Goal: Task Accomplishment & Management: Manage account settings

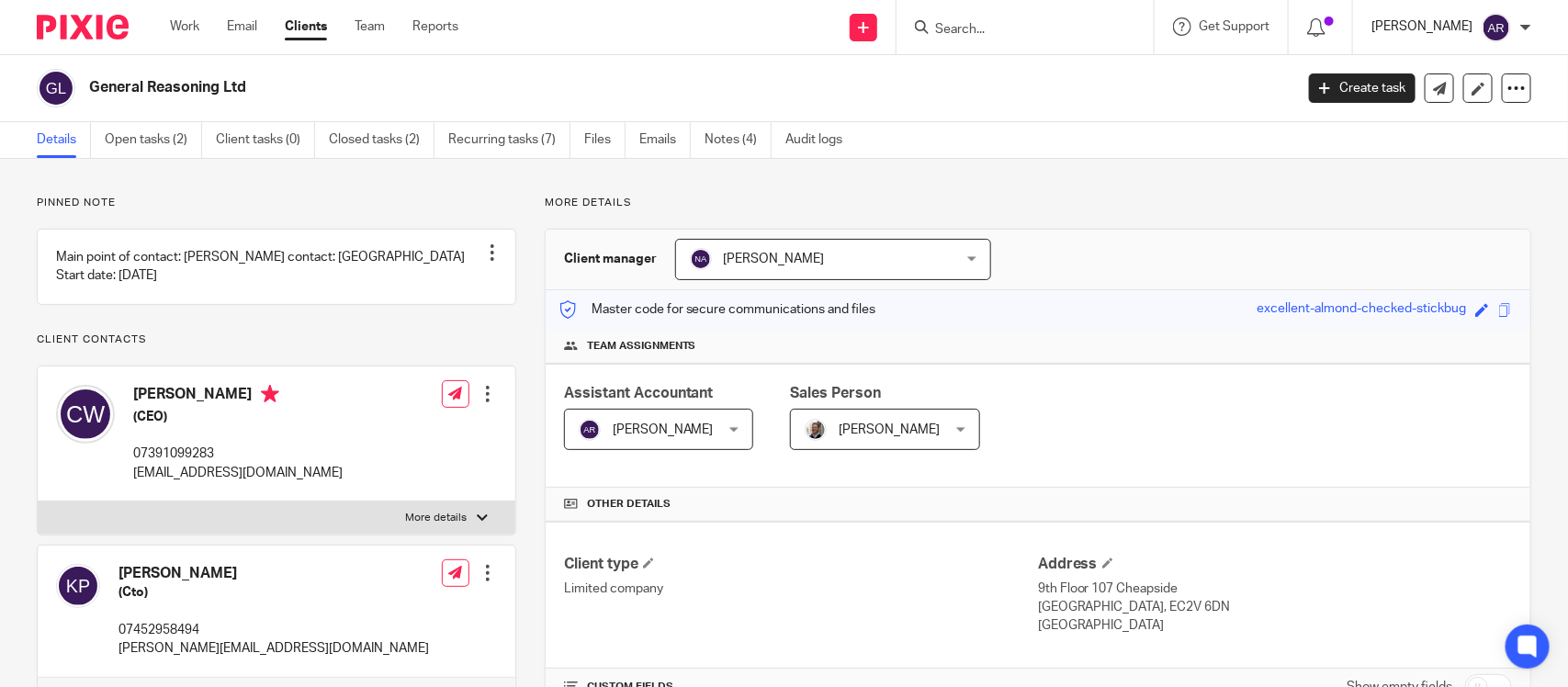
click at [1383, 32] on p "[PERSON_NAME]" at bounding box center [1421, 26] width 101 height 18
click at [1436, 75] on span "My profile" at bounding box center [1454, 72] width 57 height 13
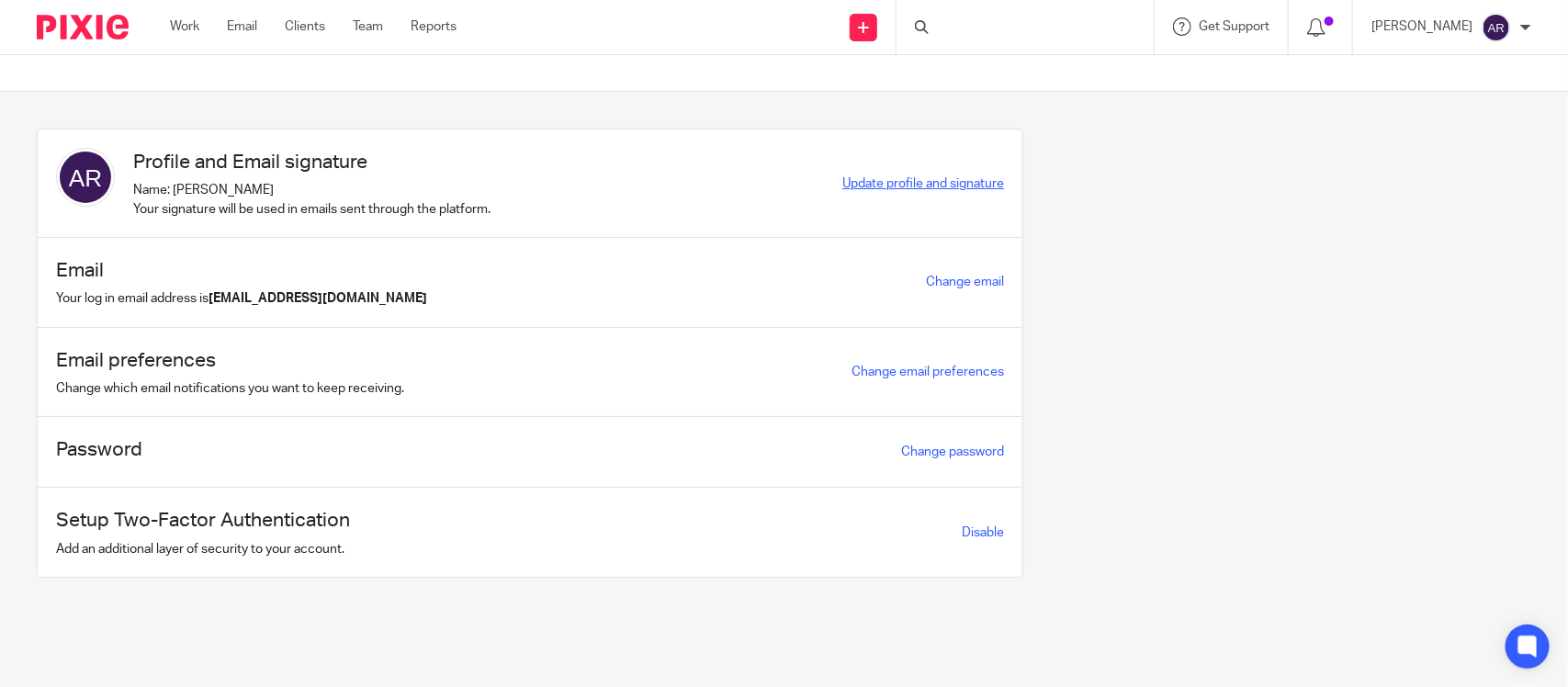
click at [889, 187] on span "Update profile and signature" at bounding box center [923, 183] width 161 height 13
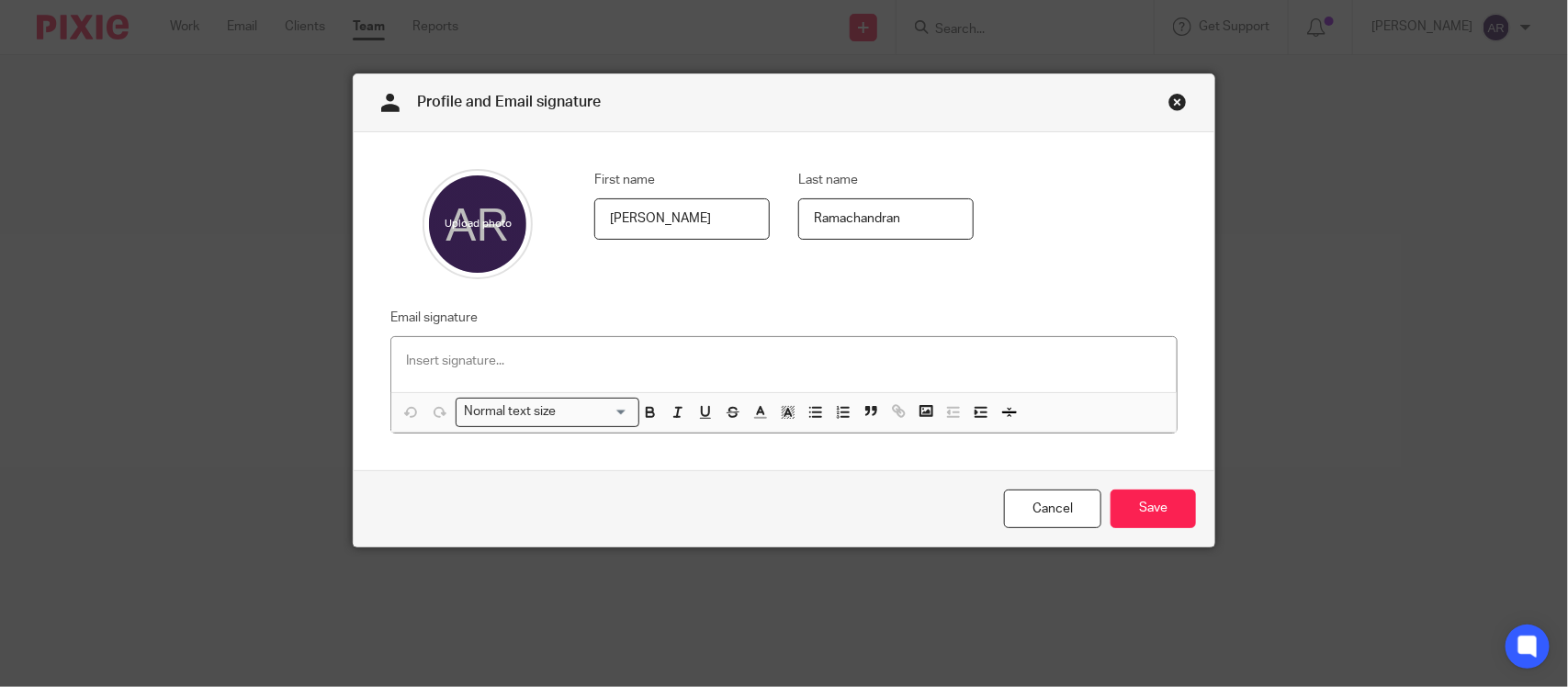
click at [445, 365] on p at bounding box center [784, 361] width 755 height 18
click at [445, 354] on p at bounding box center [784, 361] width 755 height 18
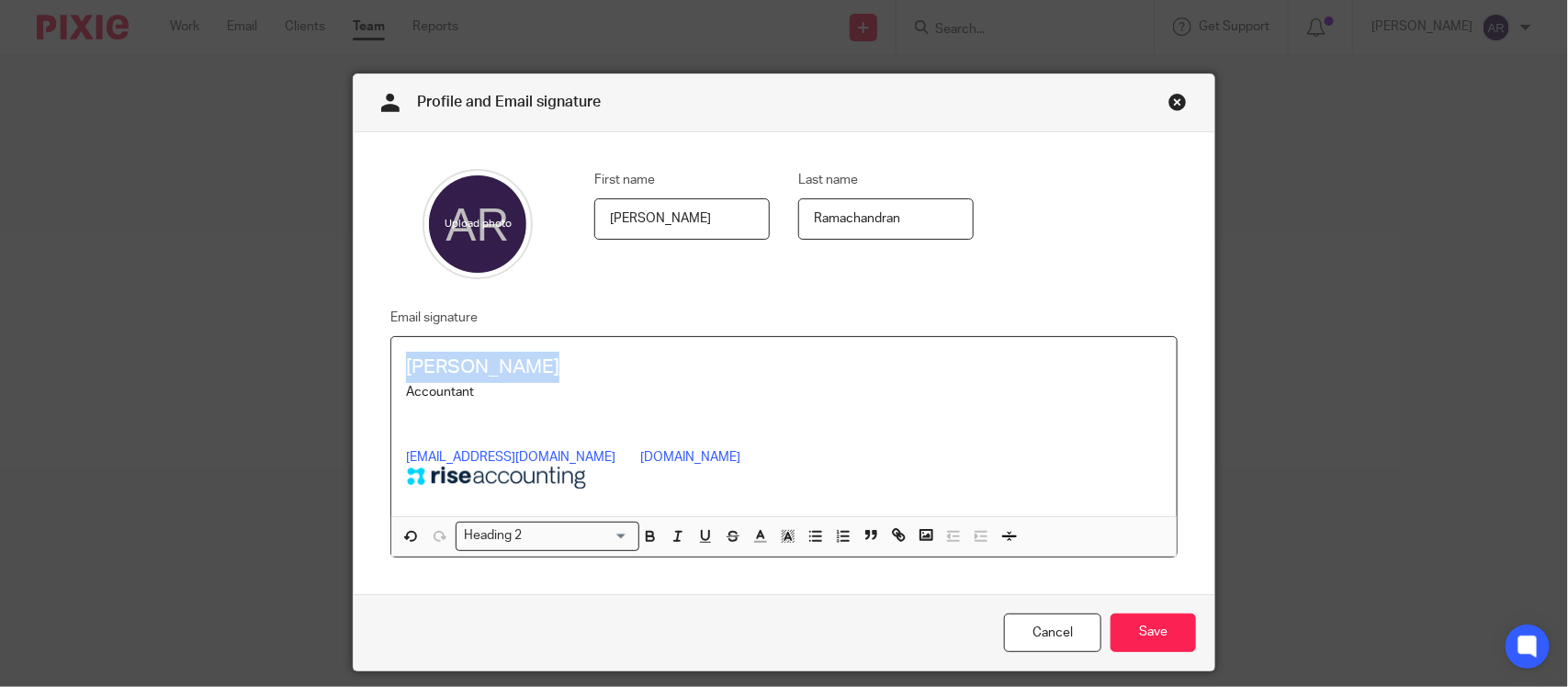
drag, startPoint x: 535, startPoint y: 361, endPoint x: 315, endPoint y: 370, distance: 220.2
click at [299, 361] on div "Profile and Email signature First name [GEOGRAPHIC_DATA] Last name [PERSON_NAME…" at bounding box center [784, 343] width 1568 height 687
click at [647, 540] on icon "button" at bounding box center [651, 538] width 8 height 5
click at [501, 428] on p at bounding box center [784, 429] width 755 height 18
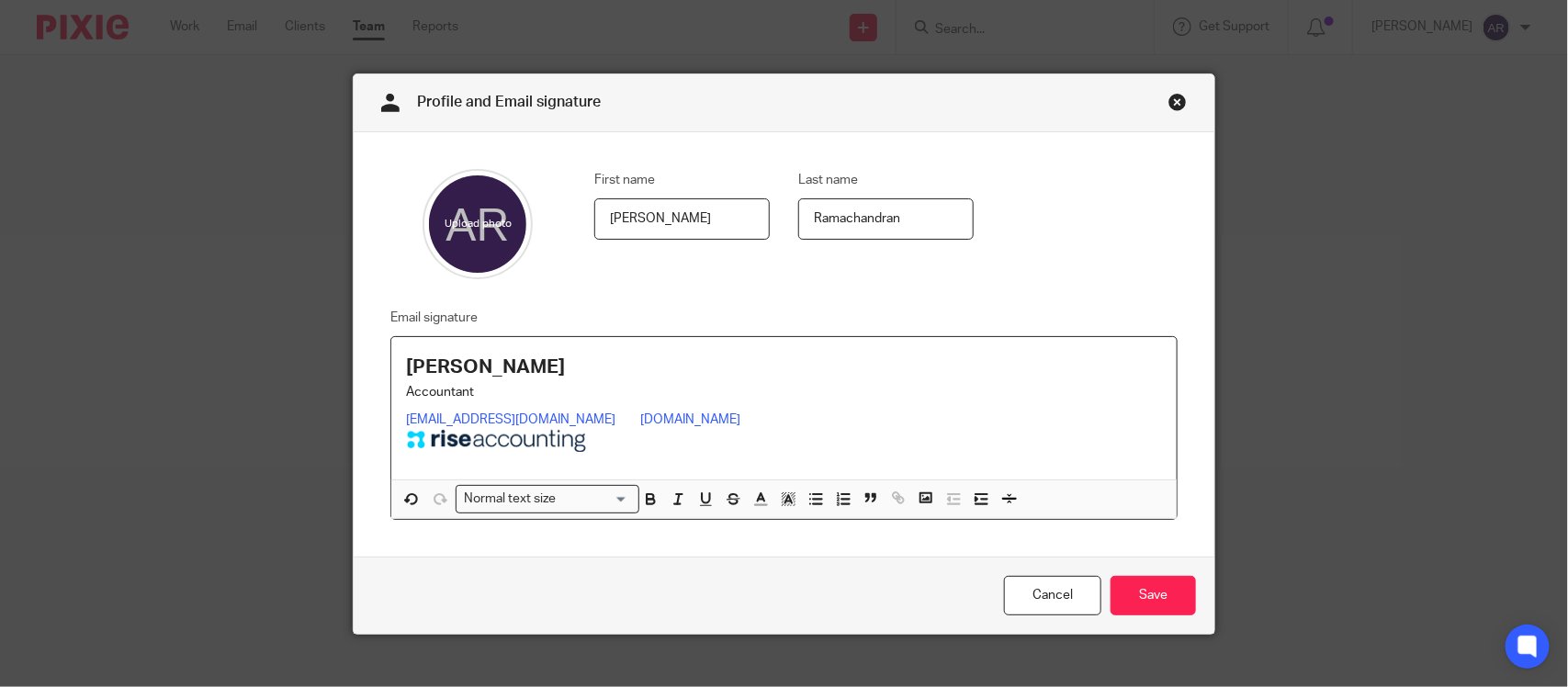
click at [615, 415] on img at bounding box center [626, 412] width 22 height 22
click at [644, 445] on p at bounding box center [784, 443] width 755 height 27
click at [615, 415] on img at bounding box center [626, 412] width 22 height 22
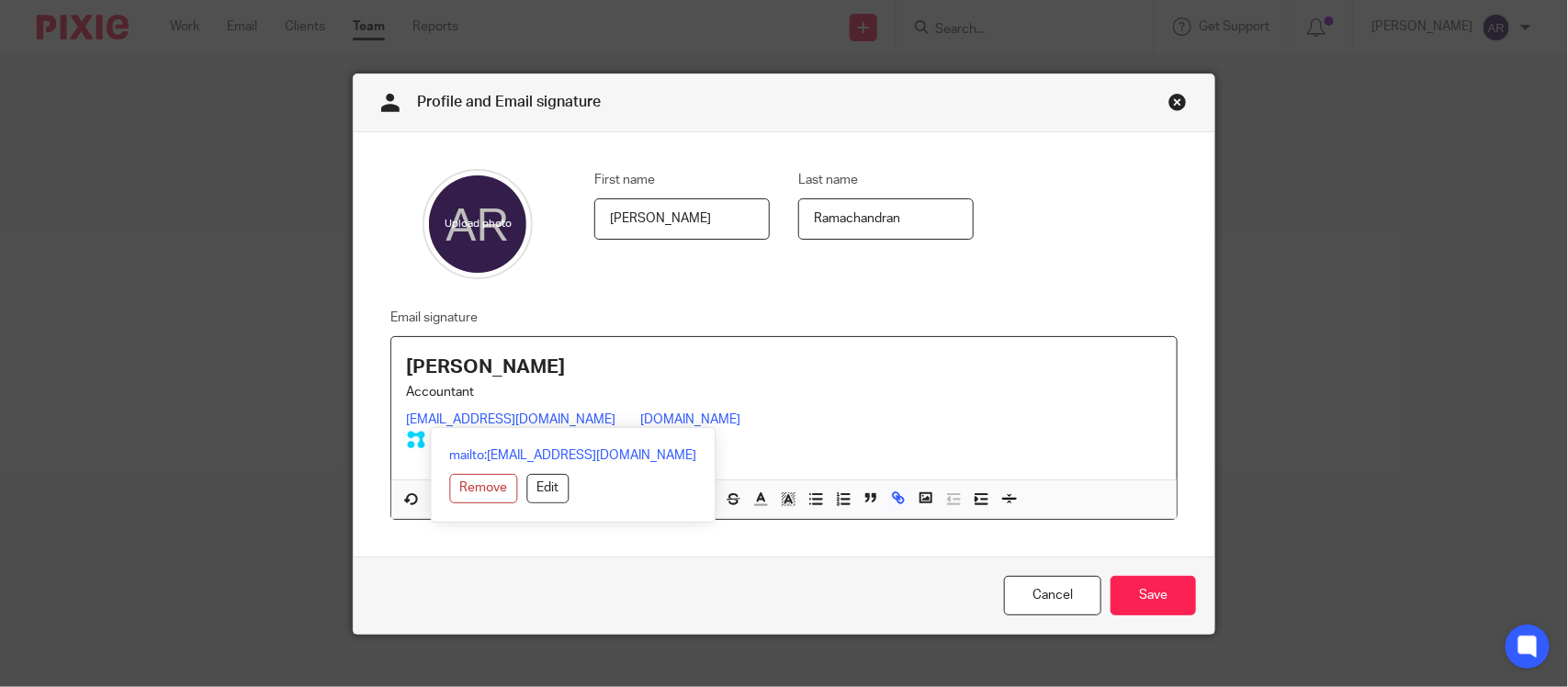
drag, startPoint x: 740, startPoint y: 416, endPoint x: 379, endPoint y: 413, distance: 361.0
click at [379, 413] on div "Email signature Aishwarya M R Accountant aishwarya@riseaccounting.co.uk riseacc…" at bounding box center [769, 414] width 816 height 214
click at [489, 483] on button "Remove" at bounding box center [484, 488] width 68 height 29
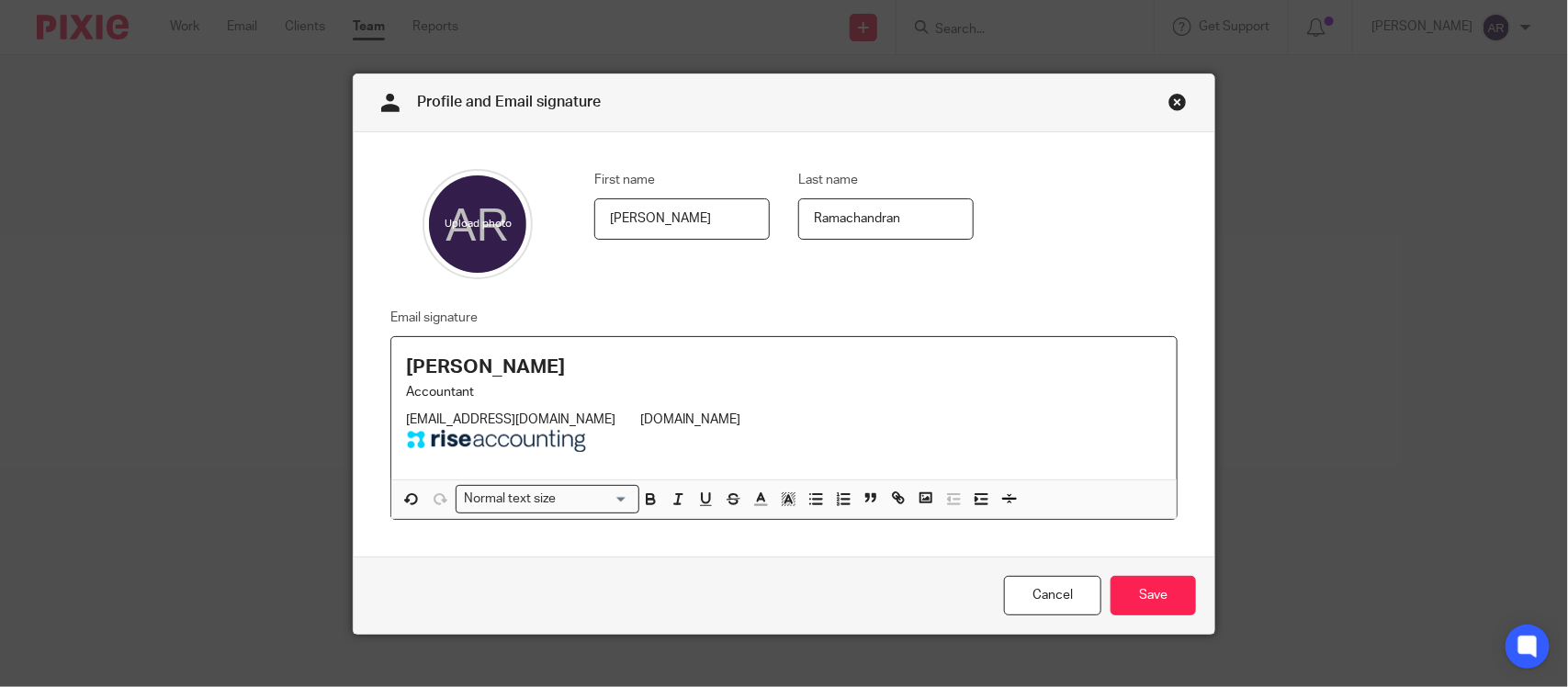
click at [773, 419] on p "aishwarya@riseaccounting.co.uk riseaccounting.co.uk" at bounding box center [784, 415] width 755 height 27
drag, startPoint x: 758, startPoint y: 418, endPoint x: 401, endPoint y: 411, distance: 357.1
click at [408, 411] on p "aishwarya@riseaccounting.co.uk riseaccounting.co.uk" at bounding box center [784, 415] width 755 height 27
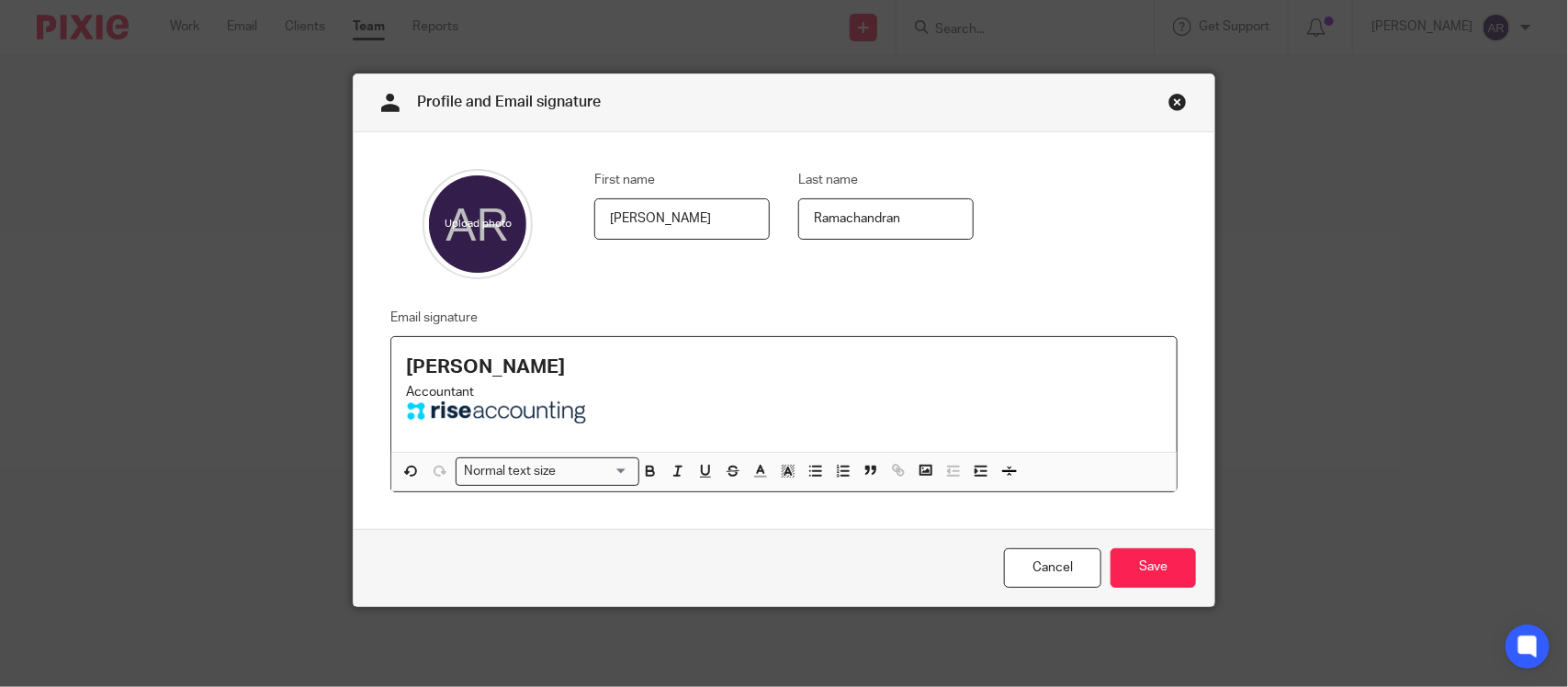
click at [648, 408] on p at bounding box center [784, 415] width 755 height 27
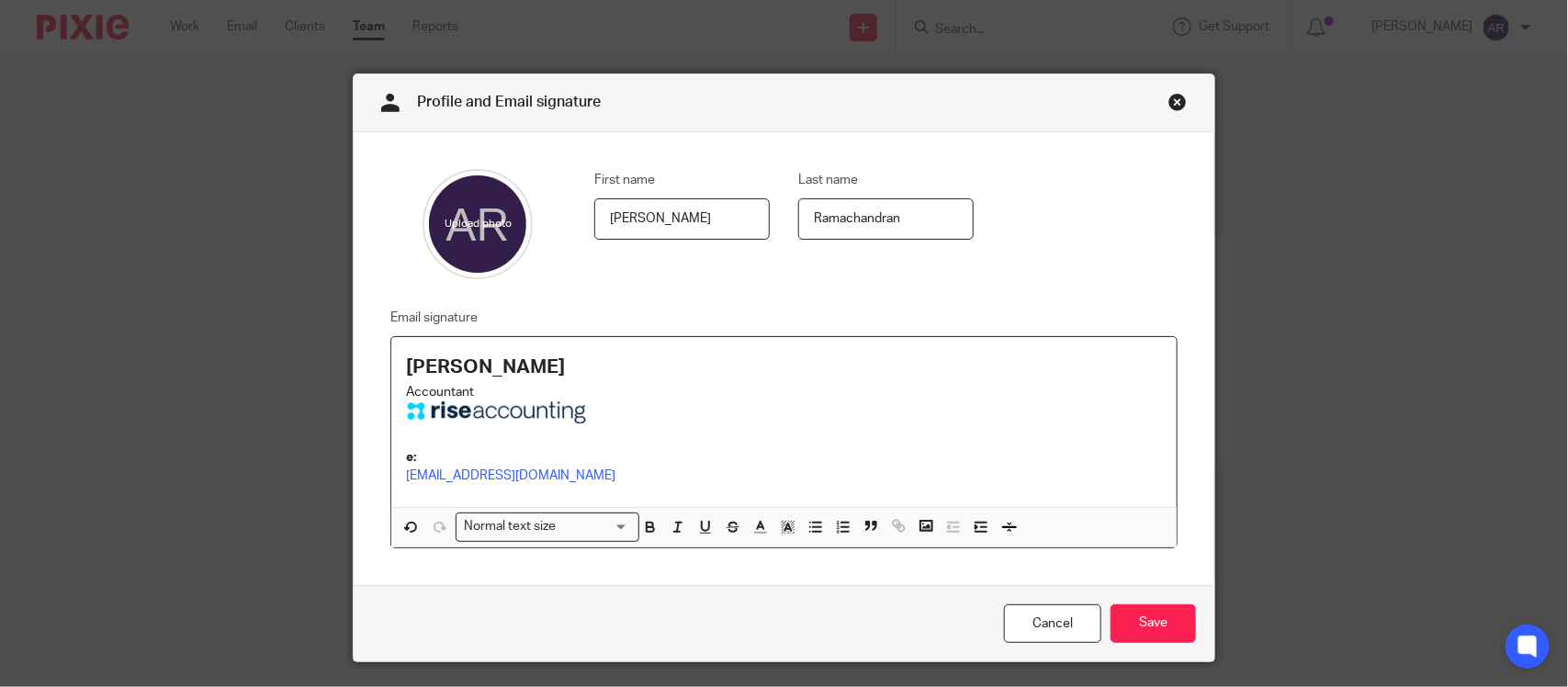
click at [391, 477] on div "Aishwarya M R Accountant e: aishwarya@riseaccounting.co.uk" at bounding box center [784, 422] width 785 height 170
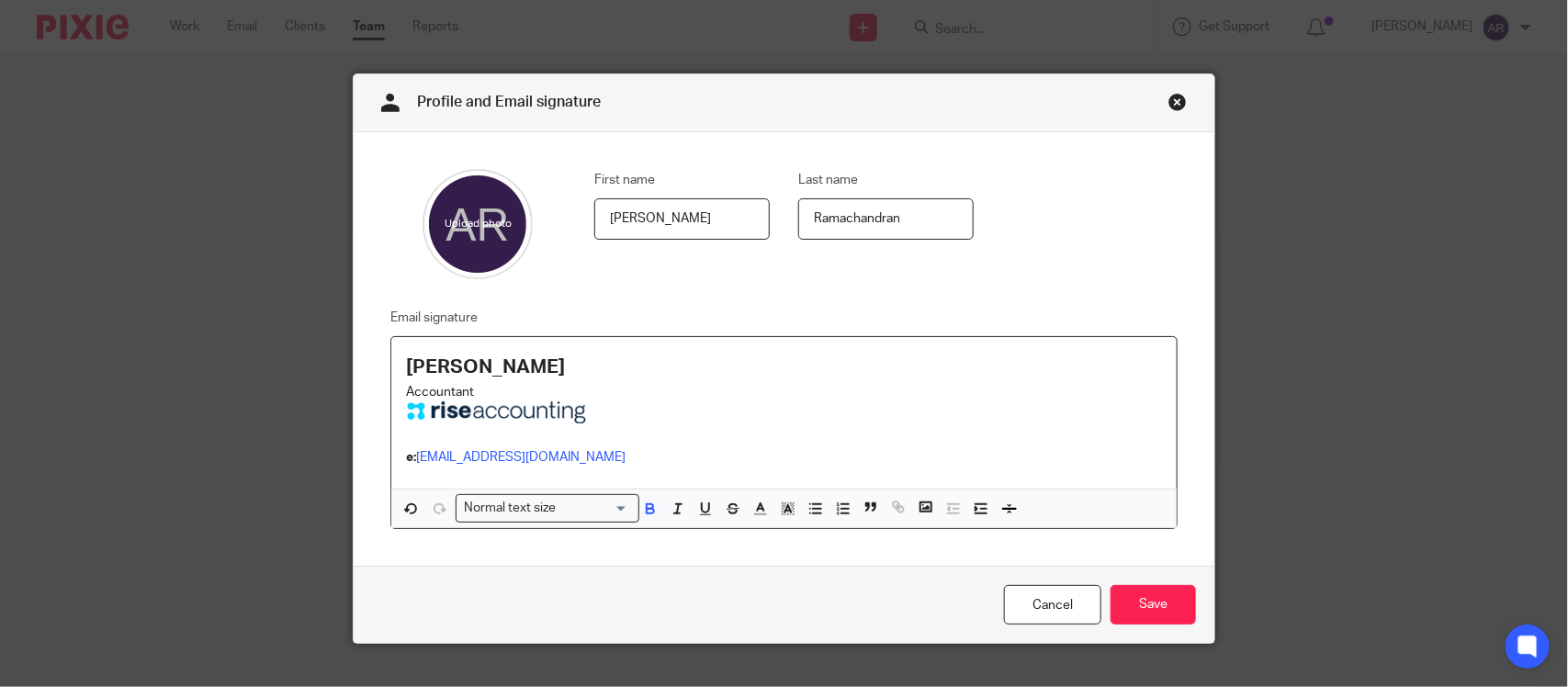
click at [610, 453] on p "e: aishwarya@riseaccounting.co.uk" at bounding box center [784, 433] width 755 height 65
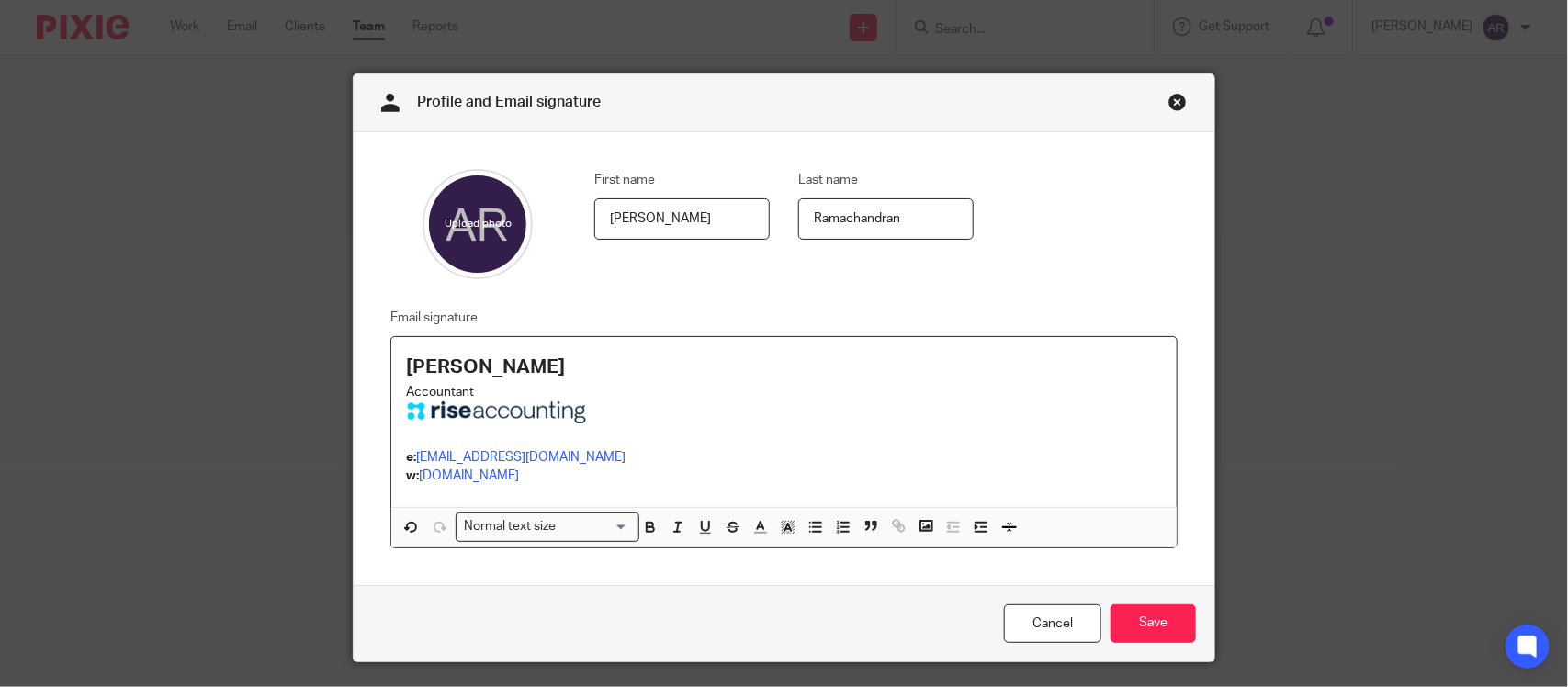
click at [589, 475] on p "w: riseaccounting.co.uk" at bounding box center [784, 475] width 755 height 18
click at [824, 296] on div "First name Aishwarya Last name Ramachandran Email signature Aishwarya M R Accou…" at bounding box center [784, 359] width 860 height 453
click at [1143, 625] on input "Save" at bounding box center [1153, 624] width 86 height 40
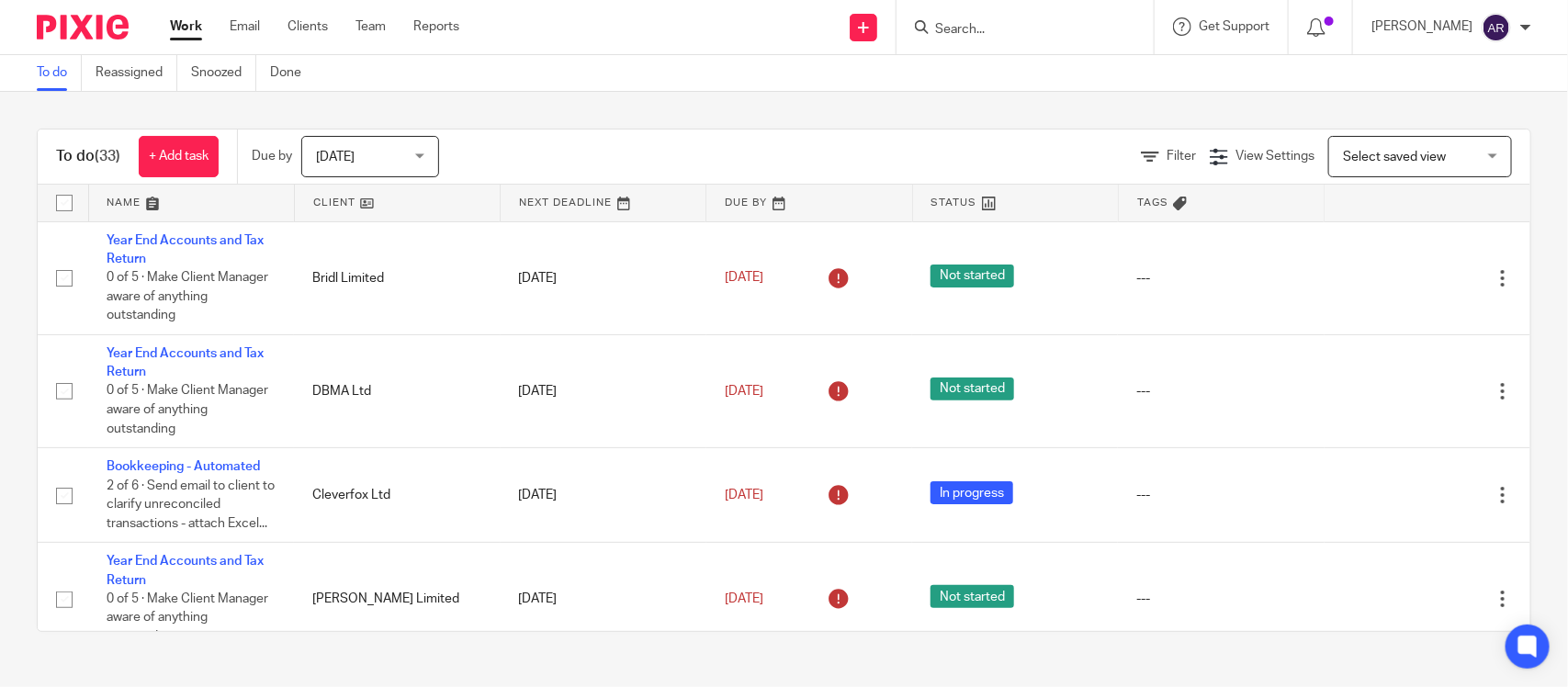
click at [933, 33] on input "Search" at bounding box center [1016, 30] width 165 height 17
click at [933, 25] on input "Search" at bounding box center [1016, 30] width 165 height 17
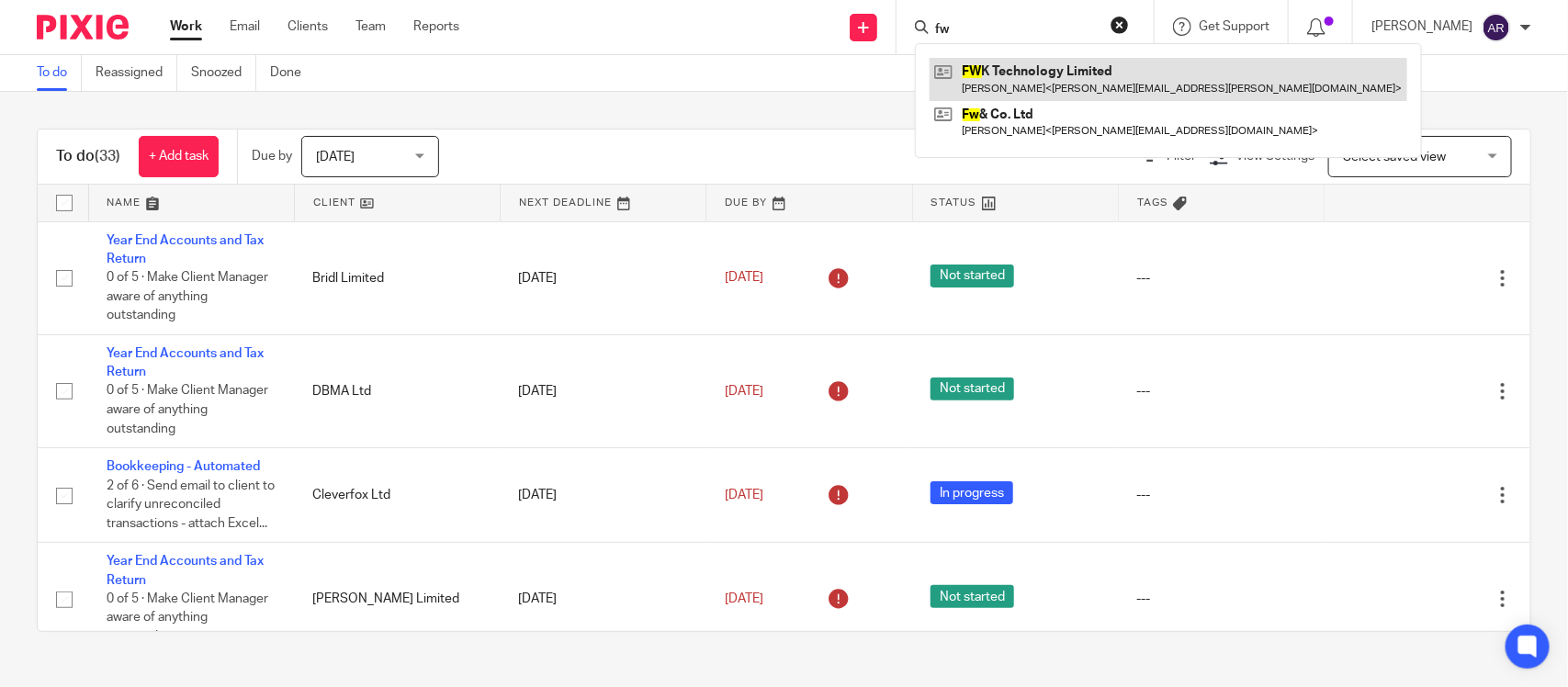
type input "fw"
click at [965, 96] on link at bounding box center [1167, 79] width 477 height 42
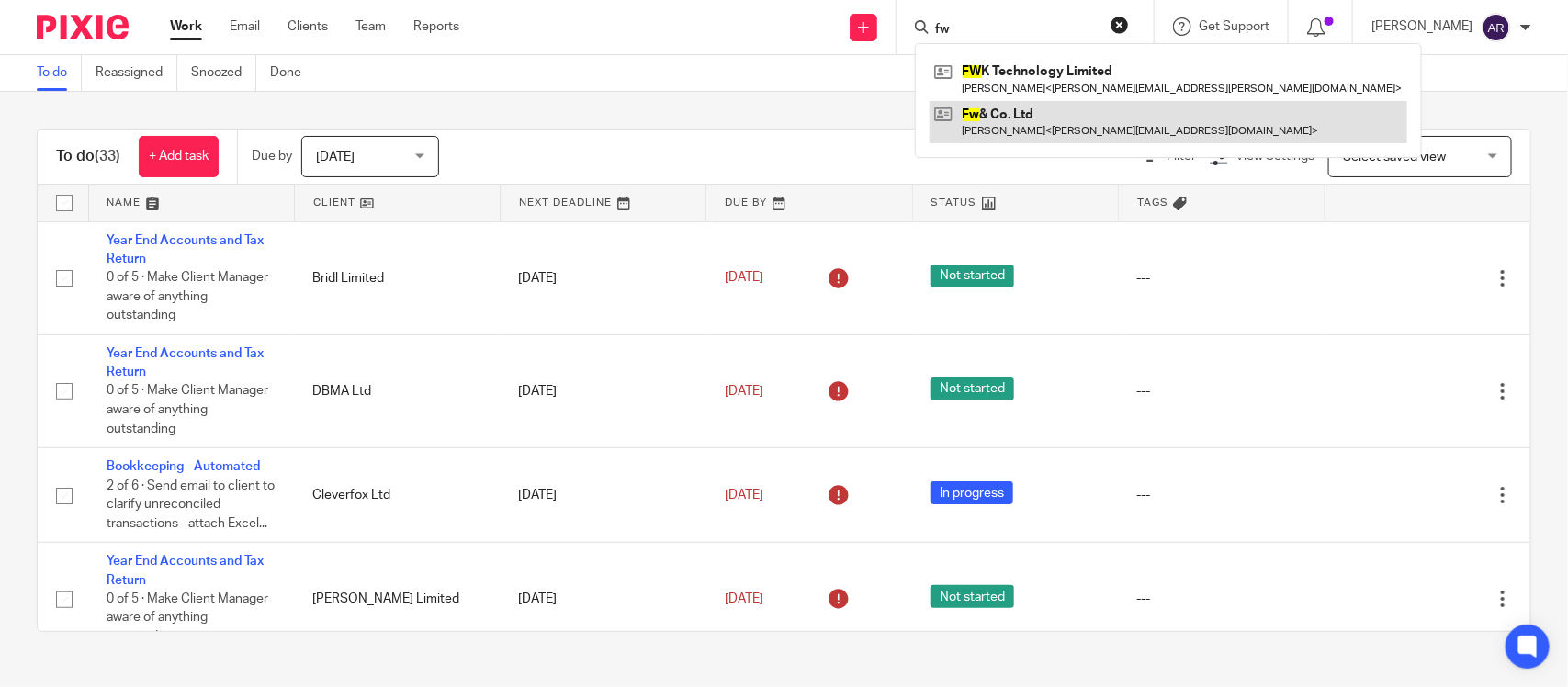
click at [962, 116] on link at bounding box center [1167, 121] width 477 height 42
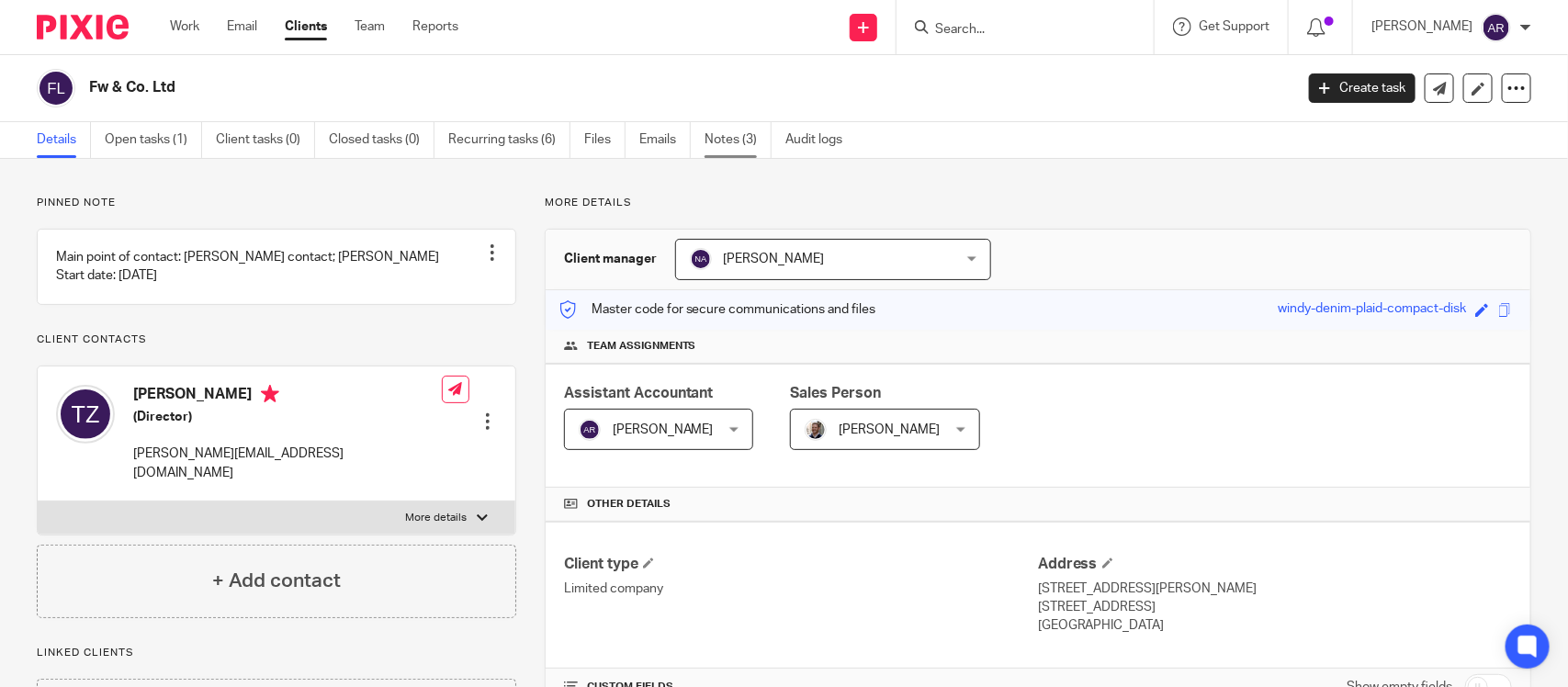
click at [721, 139] on link "Notes (3)" at bounding box center [738, 140] width 67 height 36
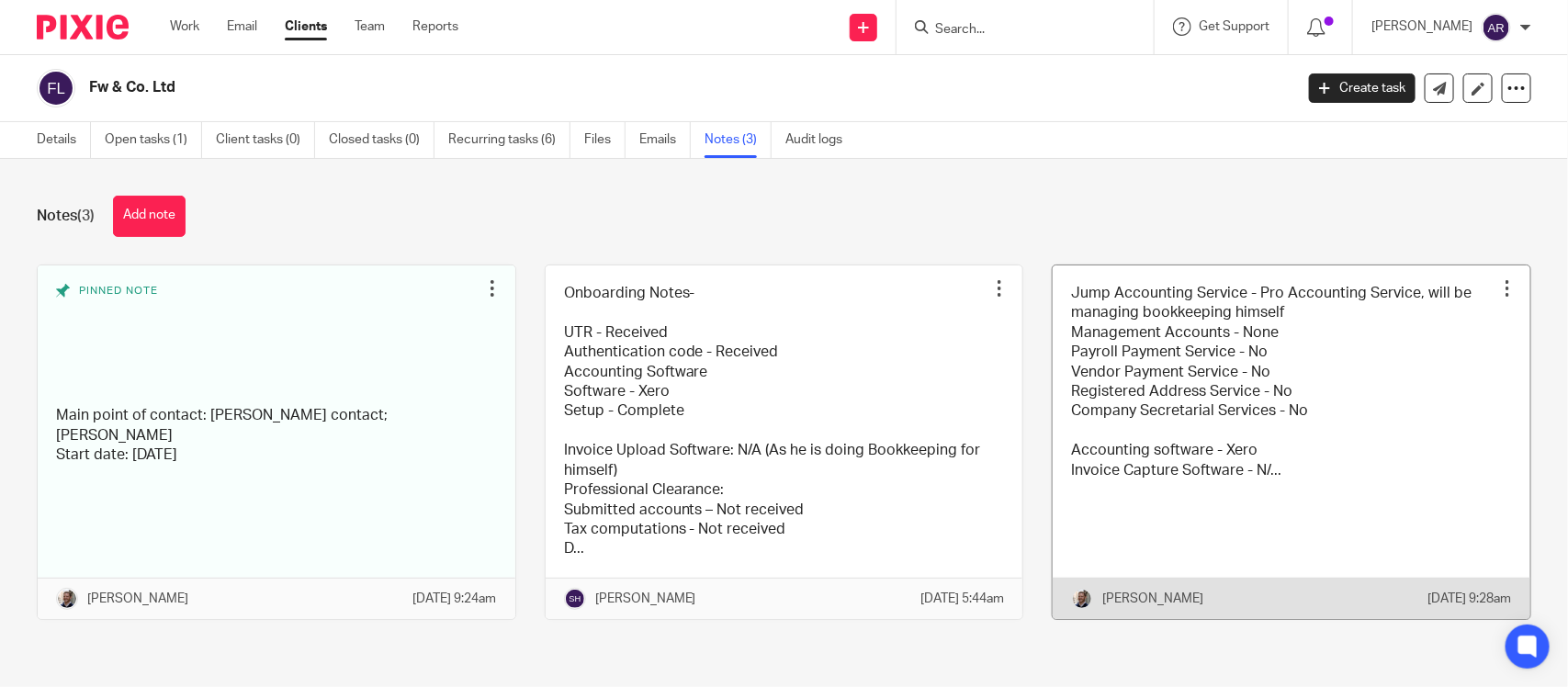
click at [1192, 400] on link at bounding box center [1291, 442] width 477 height 354
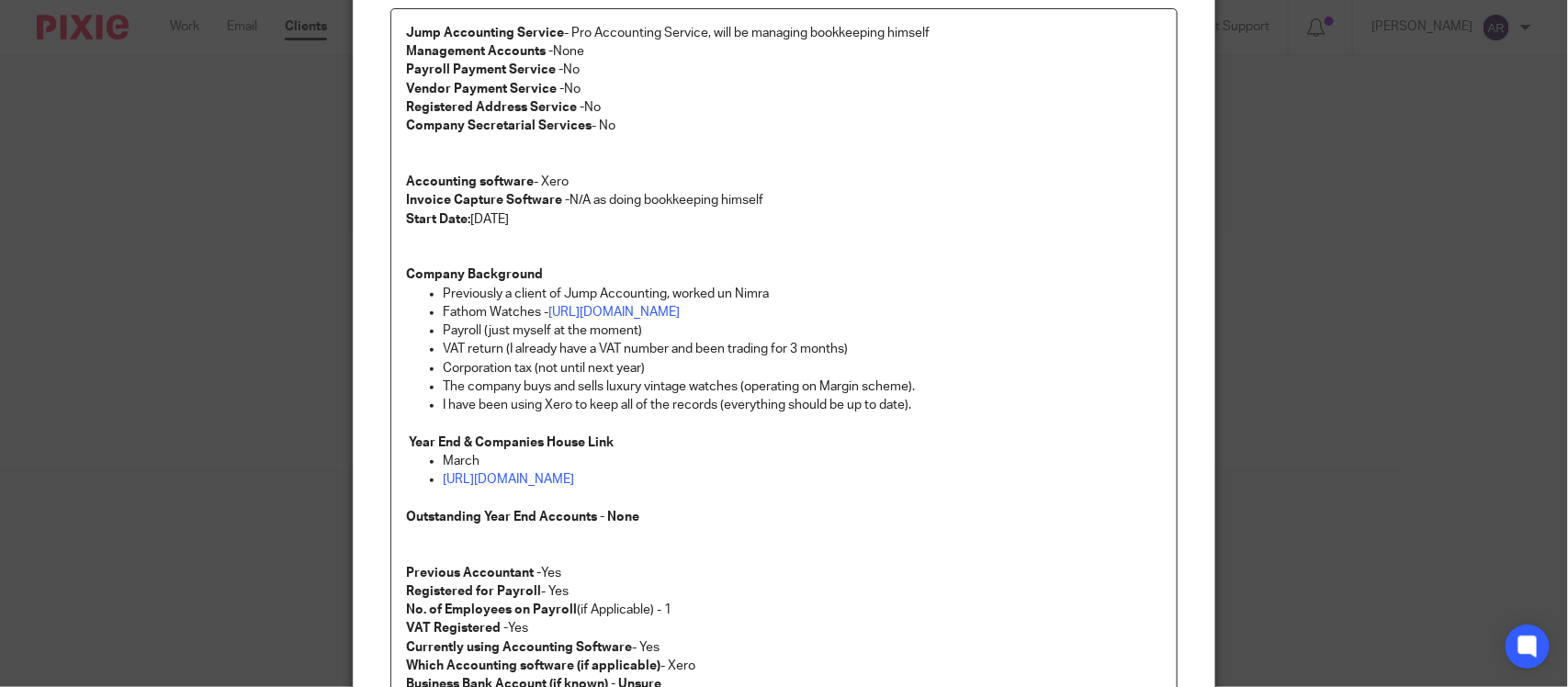
scroll to position [229, 0]
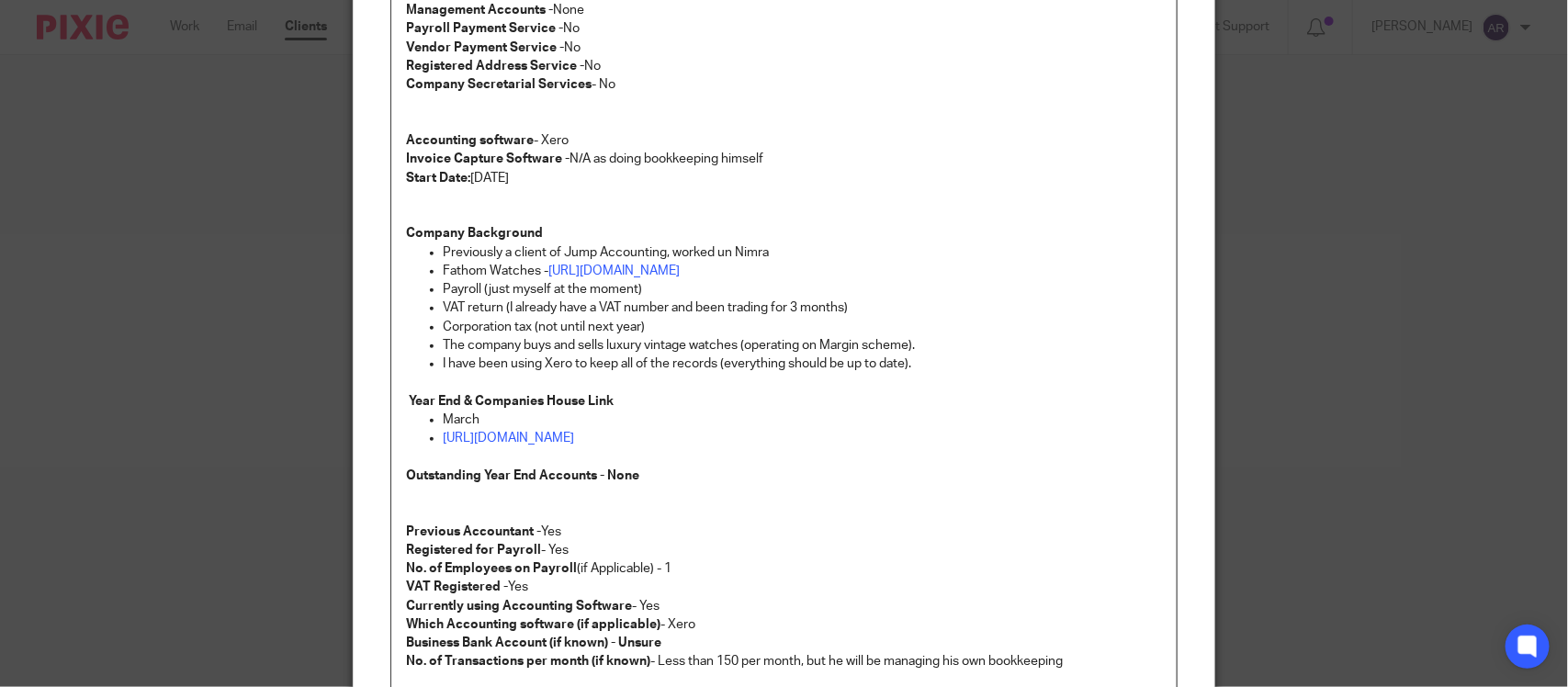
drag, startPoint x: 643, startPoint y: 497, endPoint x: 1040, endPoint y: 357, distance: 421.0
click at [1040, 298] on p "Payroll (just myself at the moment)" at bounding box center [802, 289] width 719 height 18
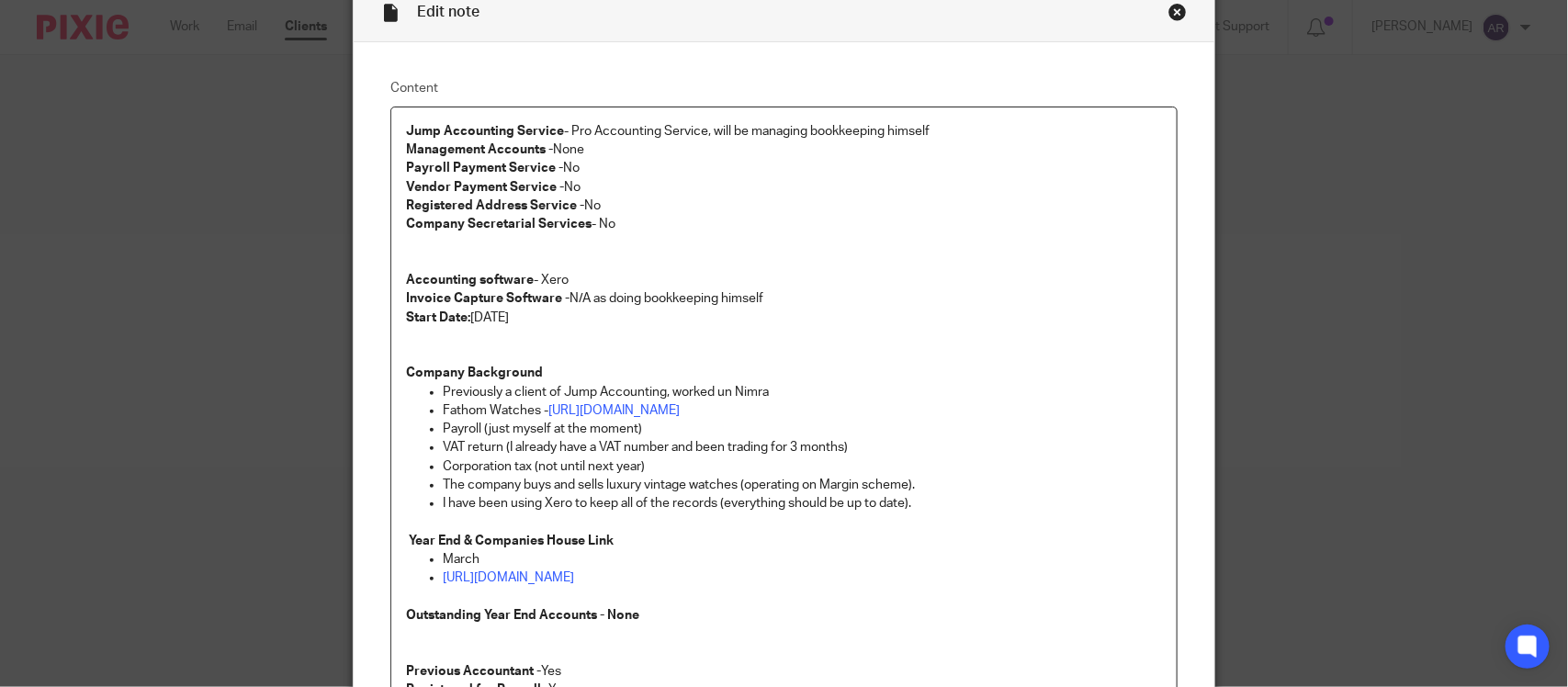
scroll to position [0, 0]
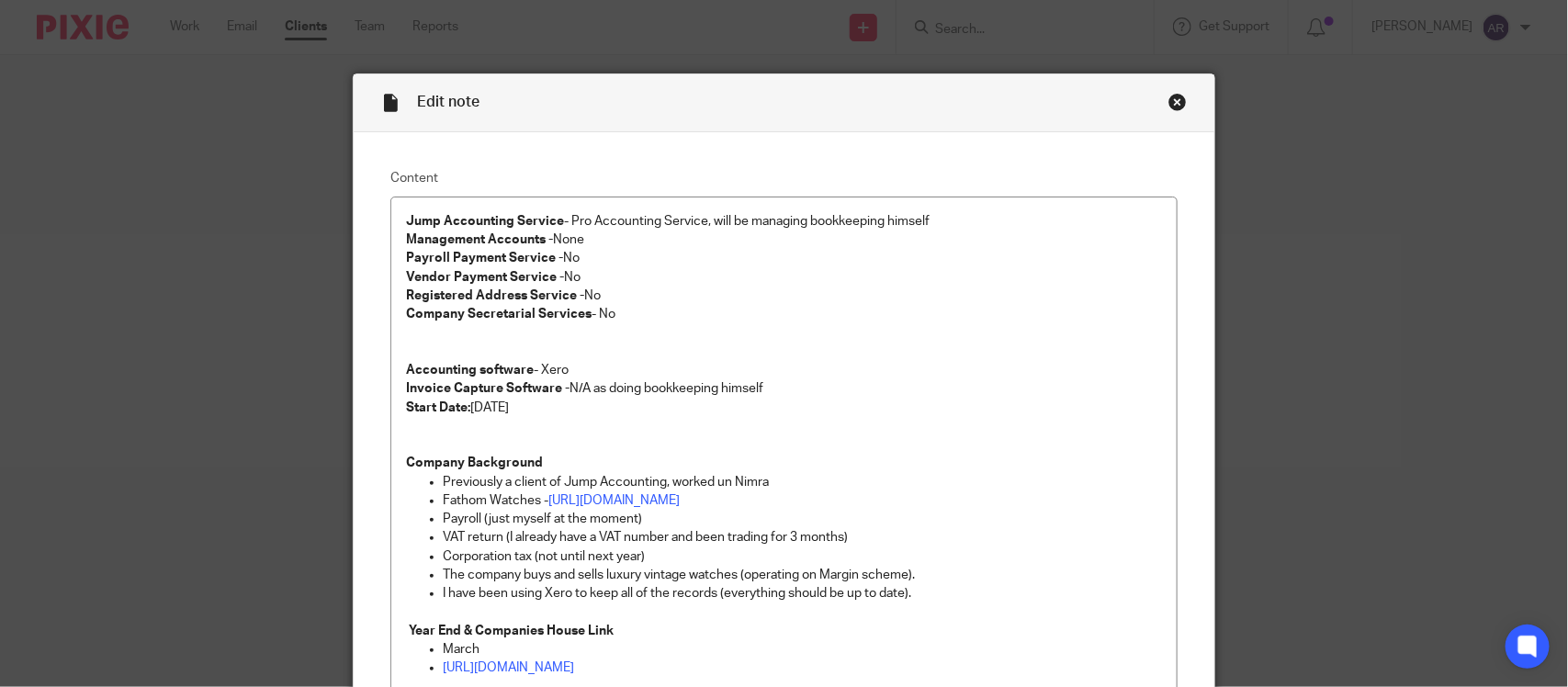
click at [1168, 101] on div "Close this dialog window" at bounding box center [1177, 101] width 18 height 18
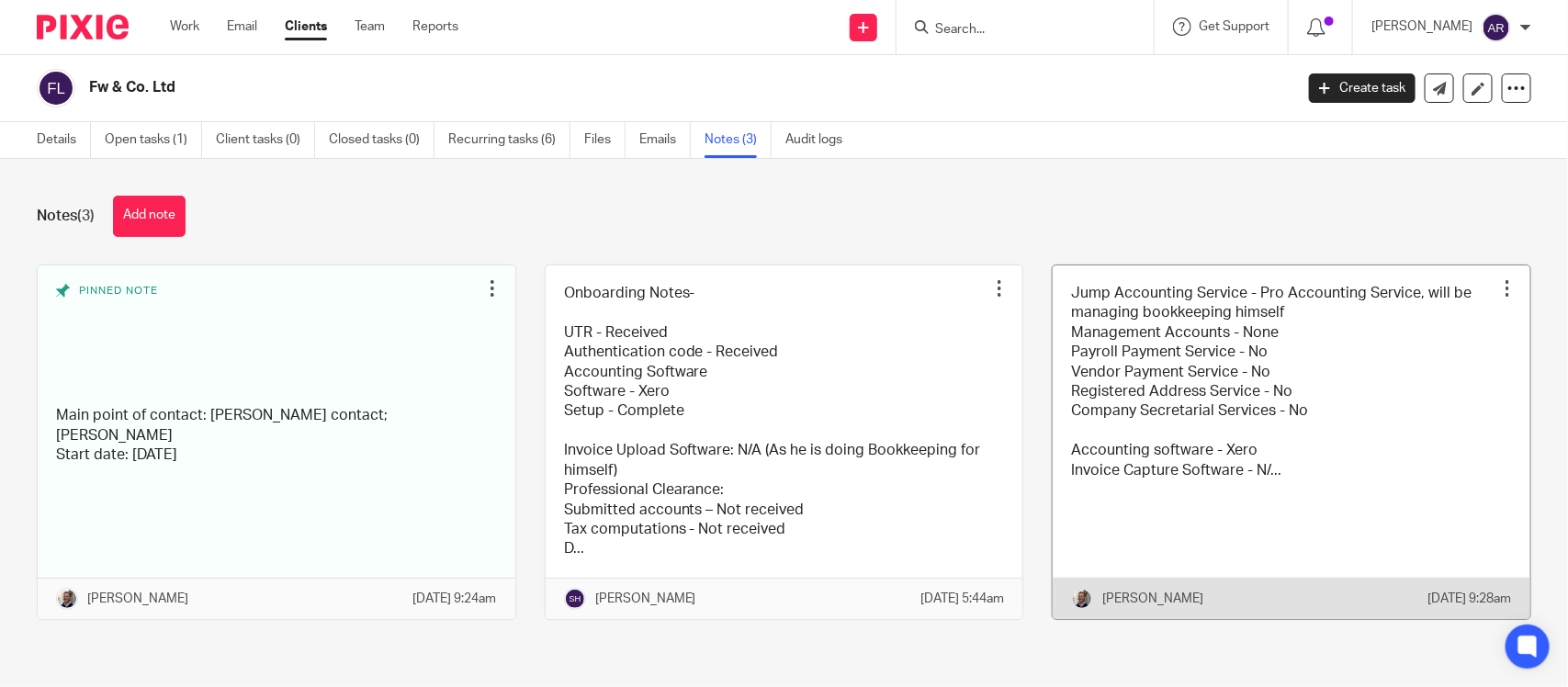
click at [1237, 445] on link at bounding box center [1291, 442] width 477 height 354
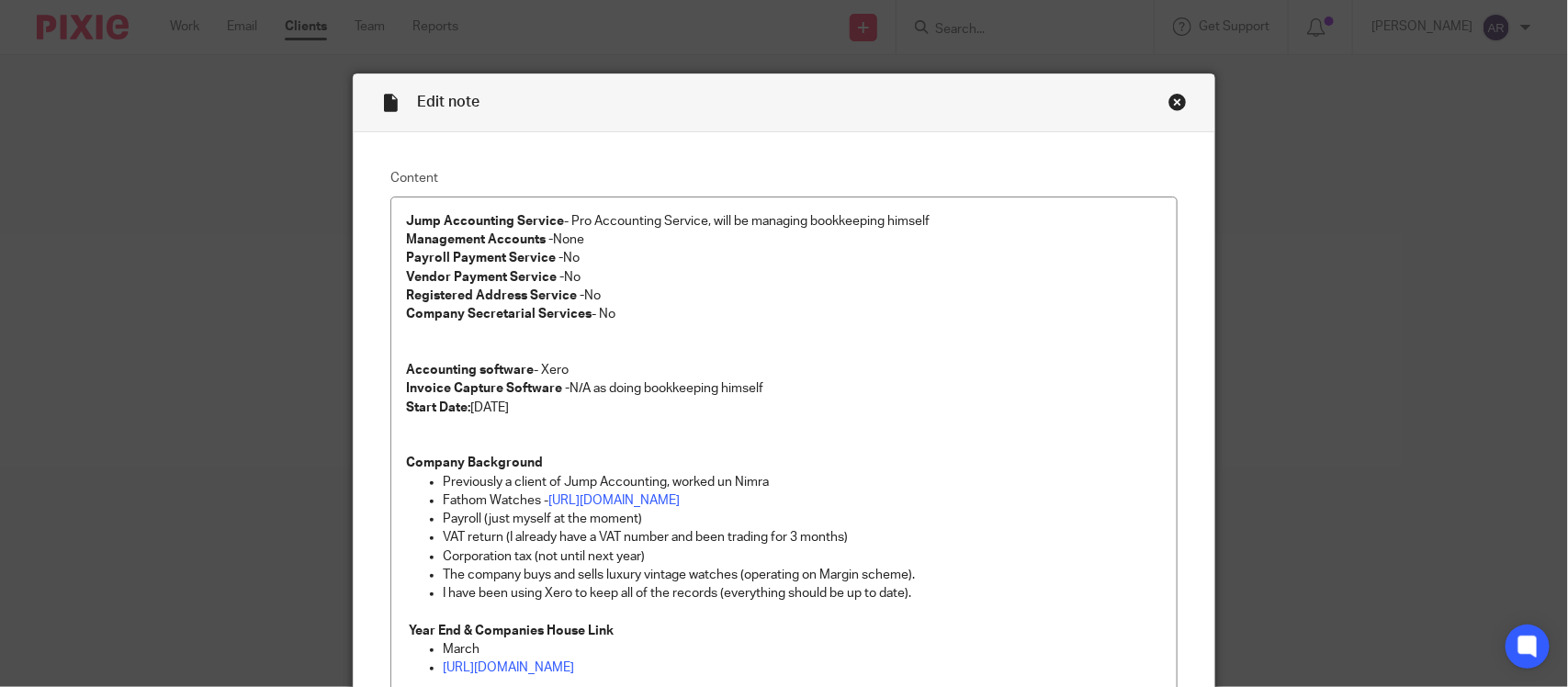
click at [1168, 106] on div "Close this dialog window" at bounding box center [1177, 101] width 18 height 18
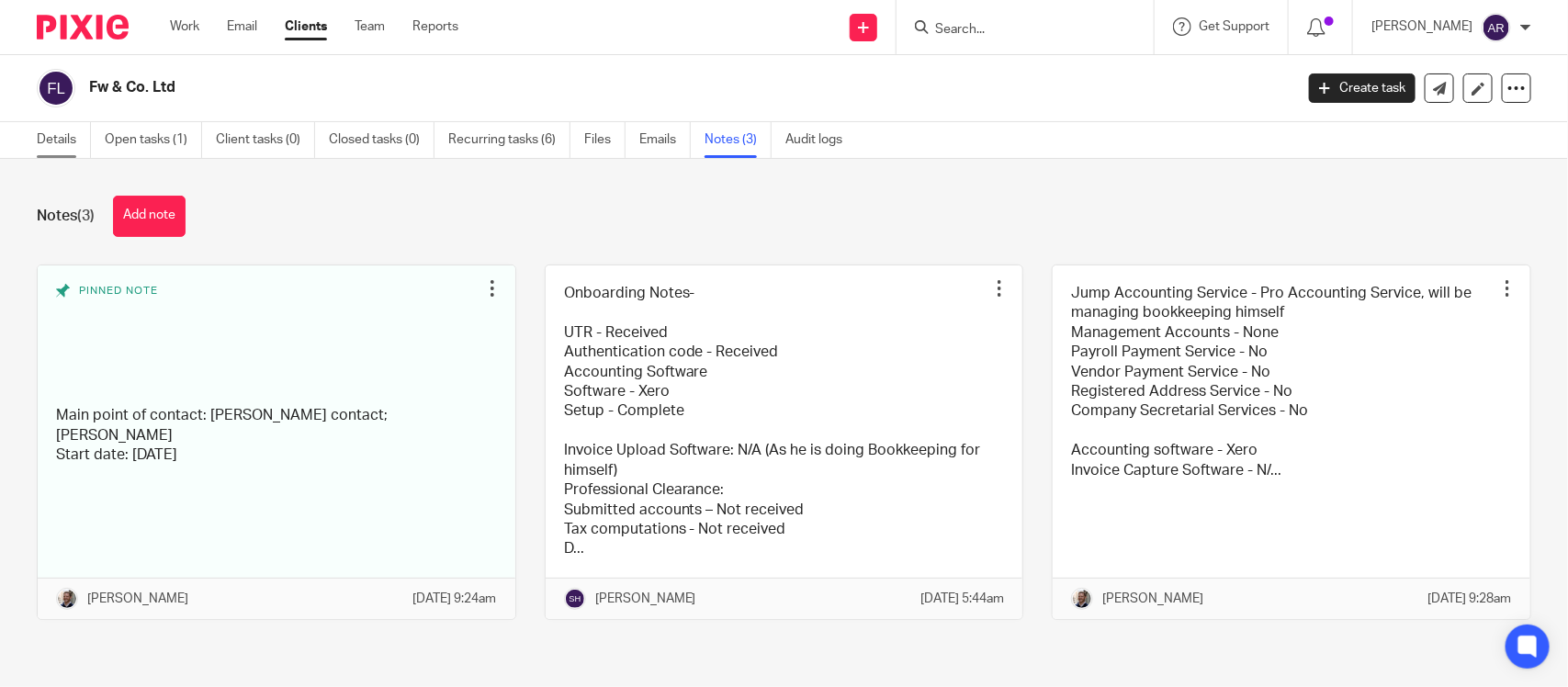
click at [74, 145] on link "Details" at bounding box center [64, 140] width 54 height 36
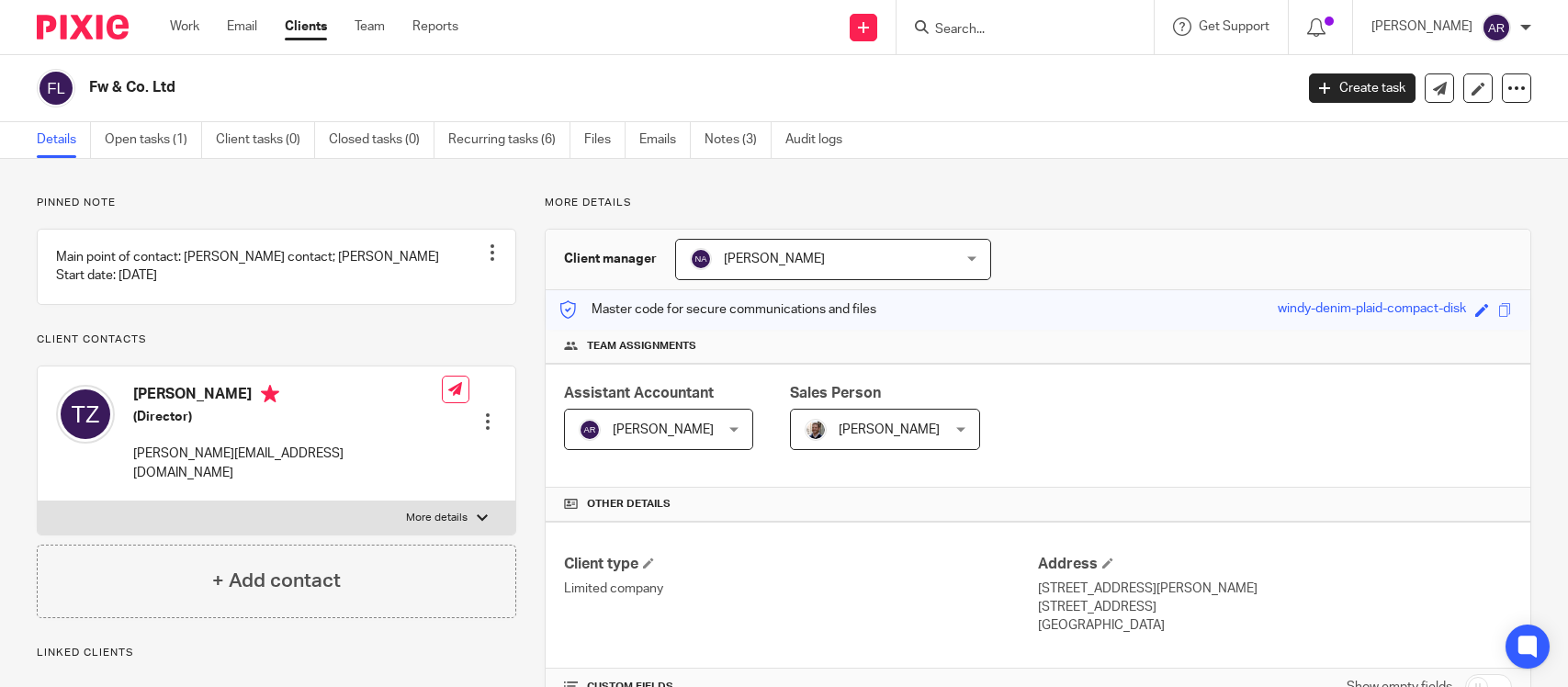
drag, startPoint x: 0, startPoint y: 0, endPoint x: 929, endPoint y: 548, distance: 1078.6
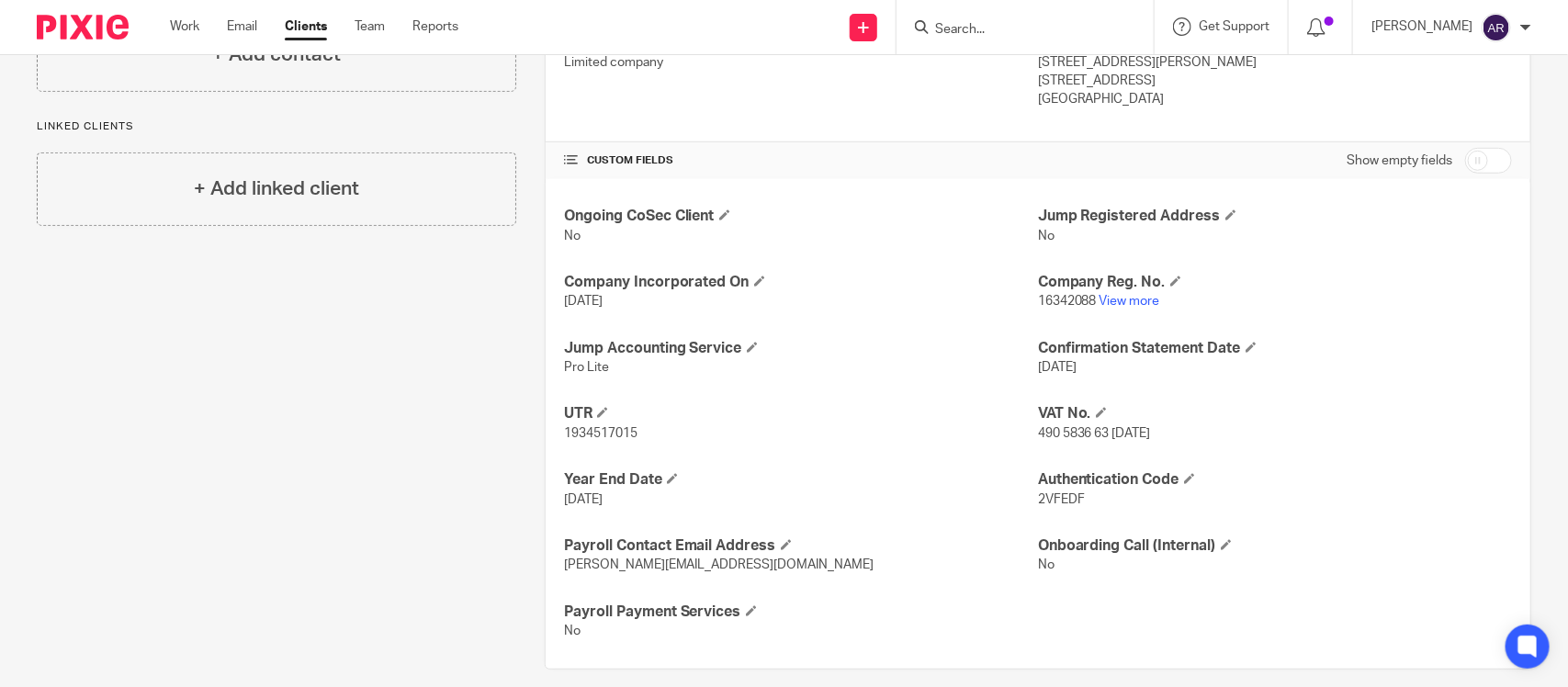
scroll to position [546, 0]
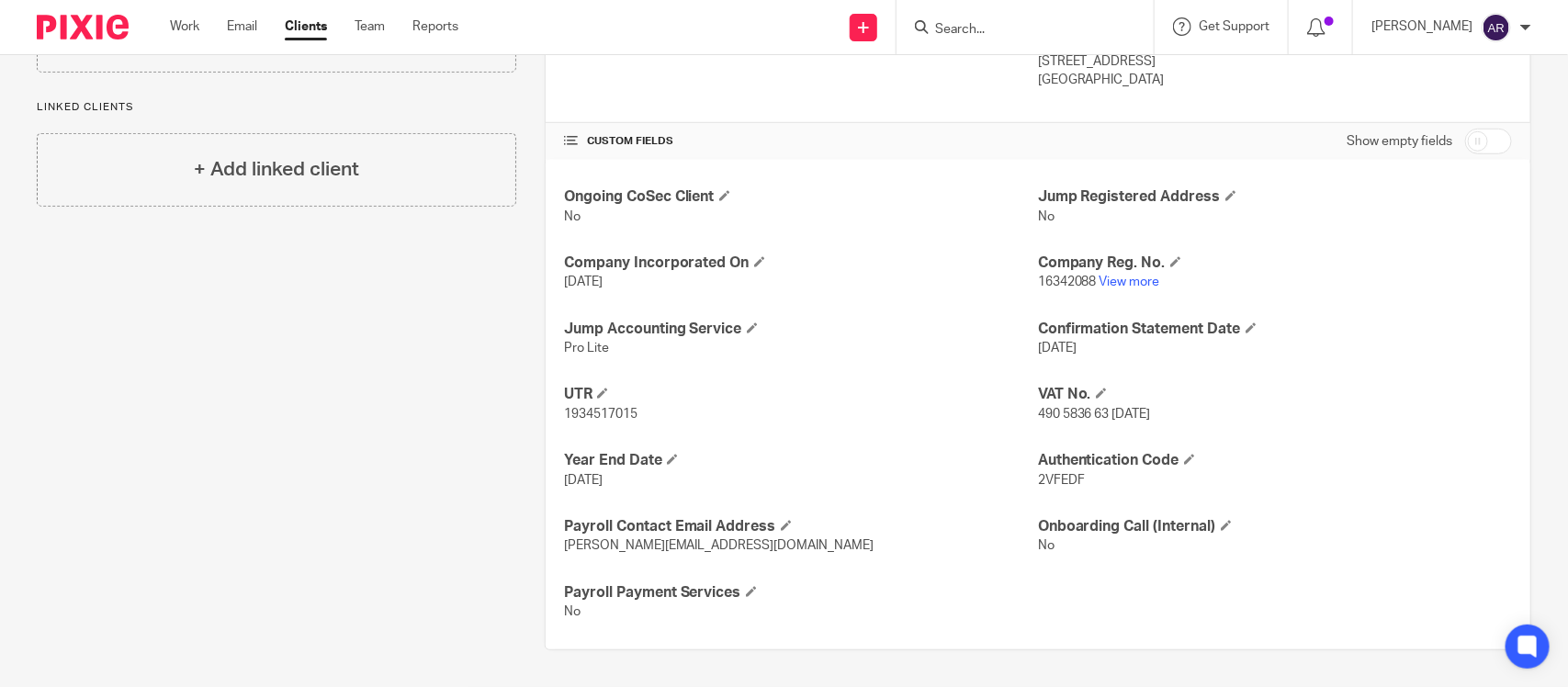
click at [838, 538] on p "[PERSON_NAME][EMAIL_ADDRESS][DOMAIN_NAME]" at bounding box center [800, 545] width 473 height 18
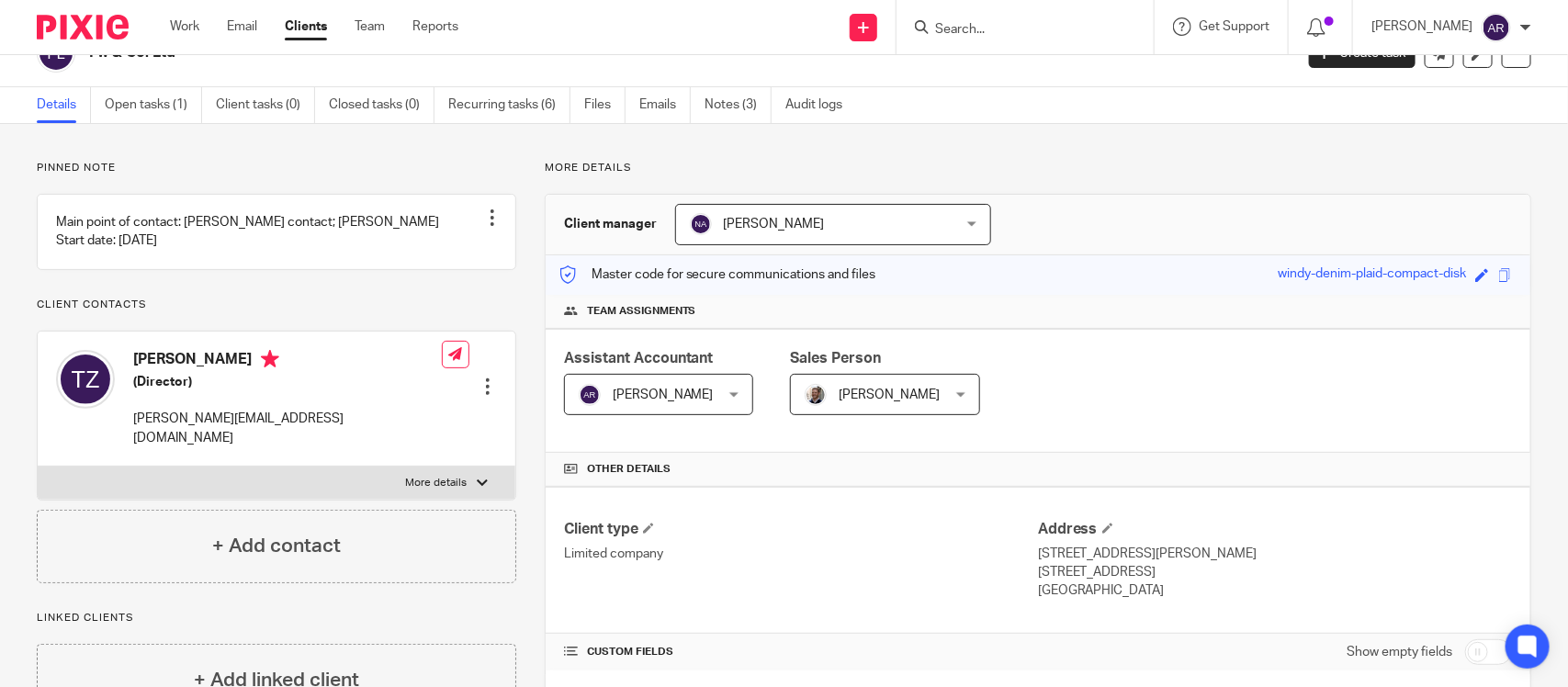
scroll to position [0, 0]
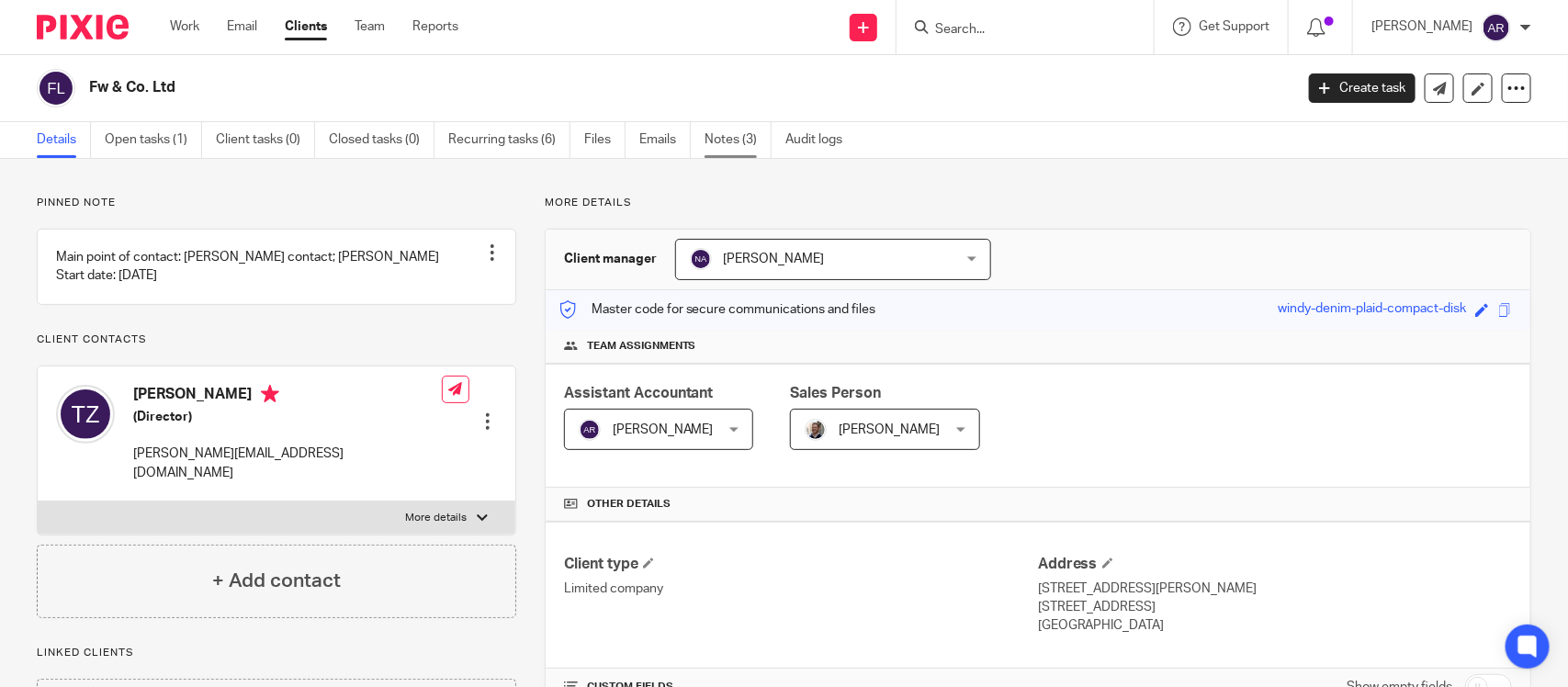
click at [723, 145] on link "Notes (3)" at bounding box center [738, 140] width 67 height 36
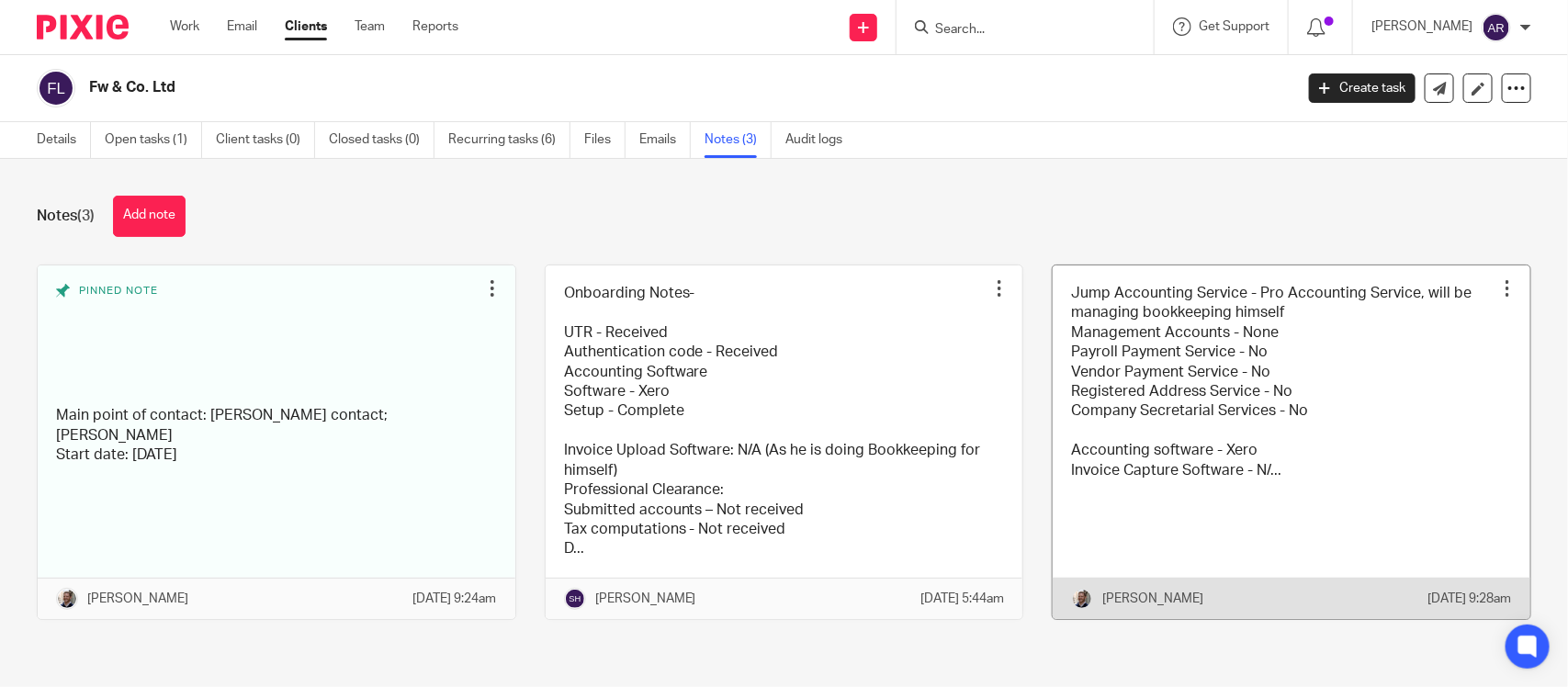
click at [1167, 437] on link at bounding box center [1291, 442] width 477 height 354
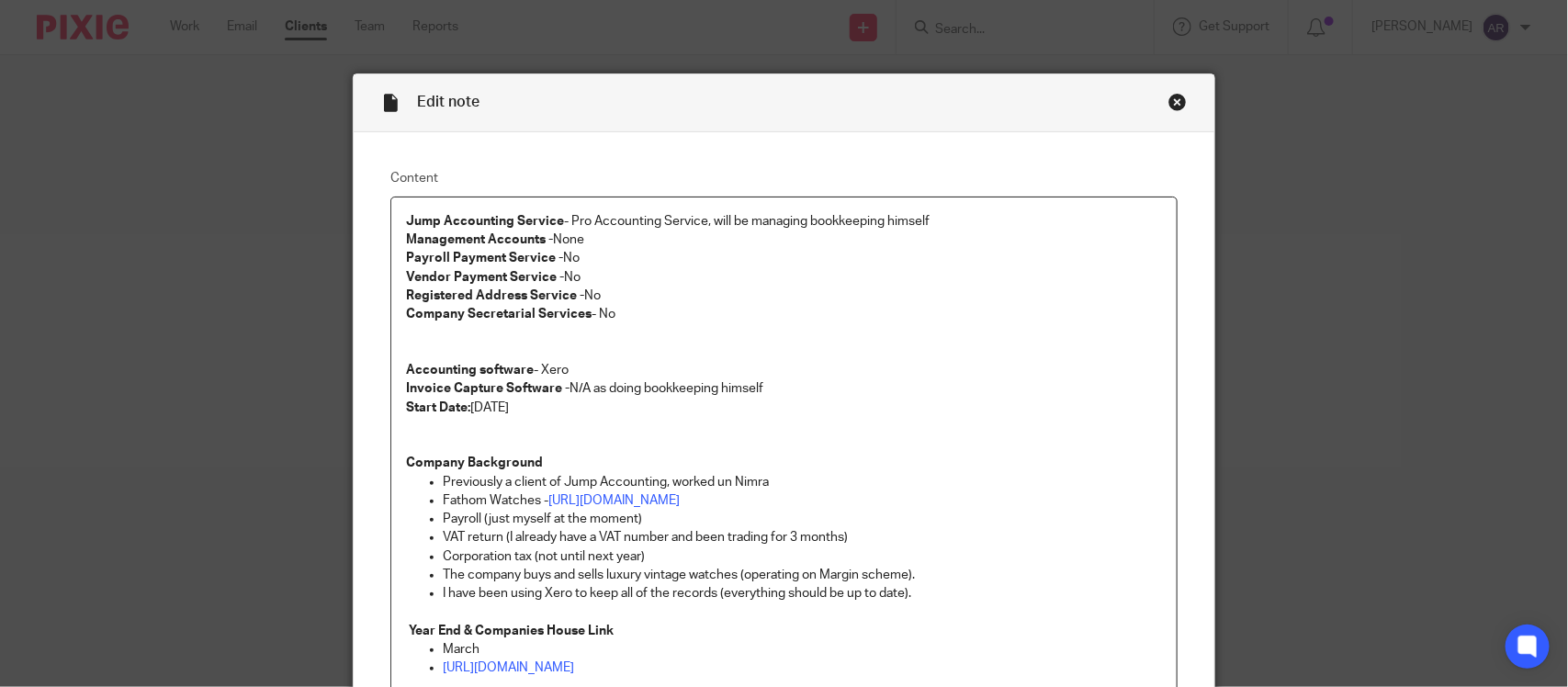
click at [1168, 106] on div "Close this dialog window" at bounding box center [1177, 101] width 18 height 18
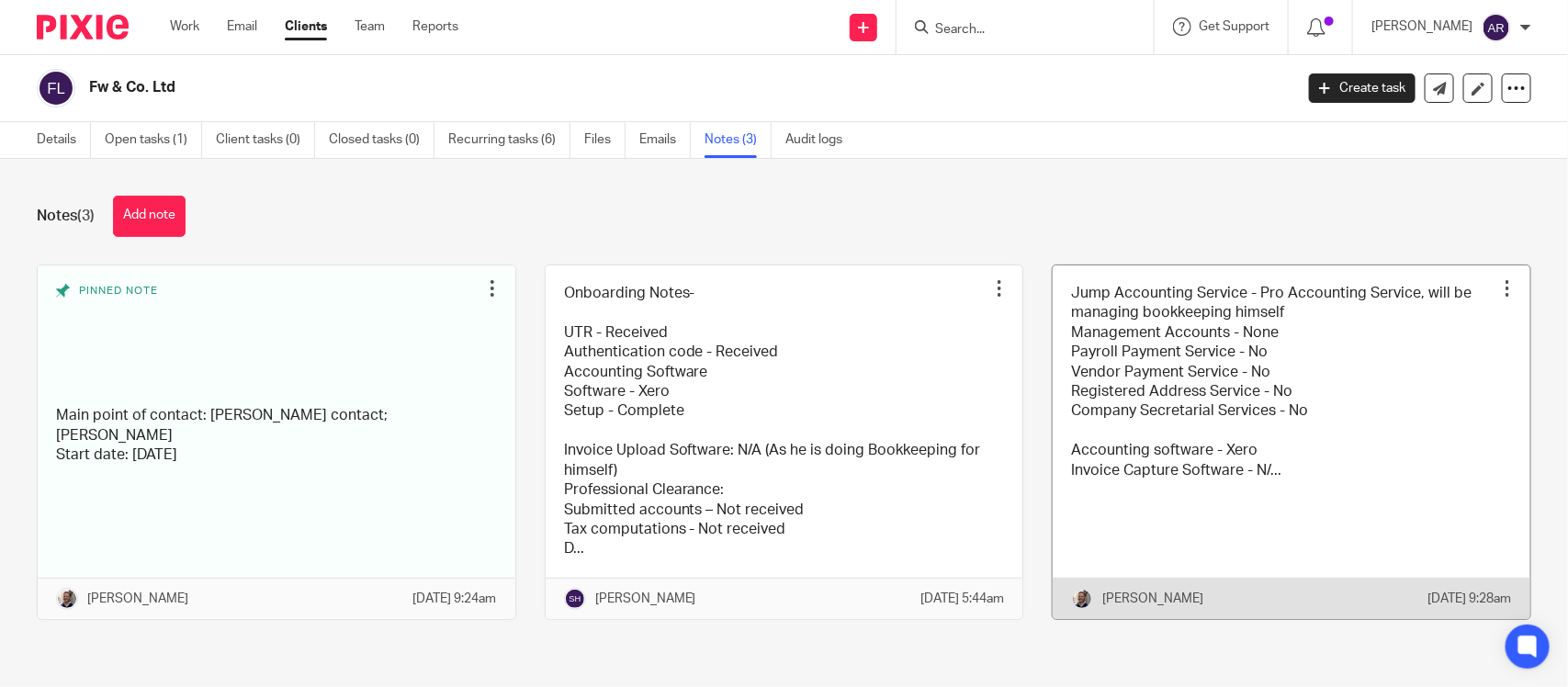
click at [1096, 406] on link at bounding box center [1291, 442] width 477 height 354
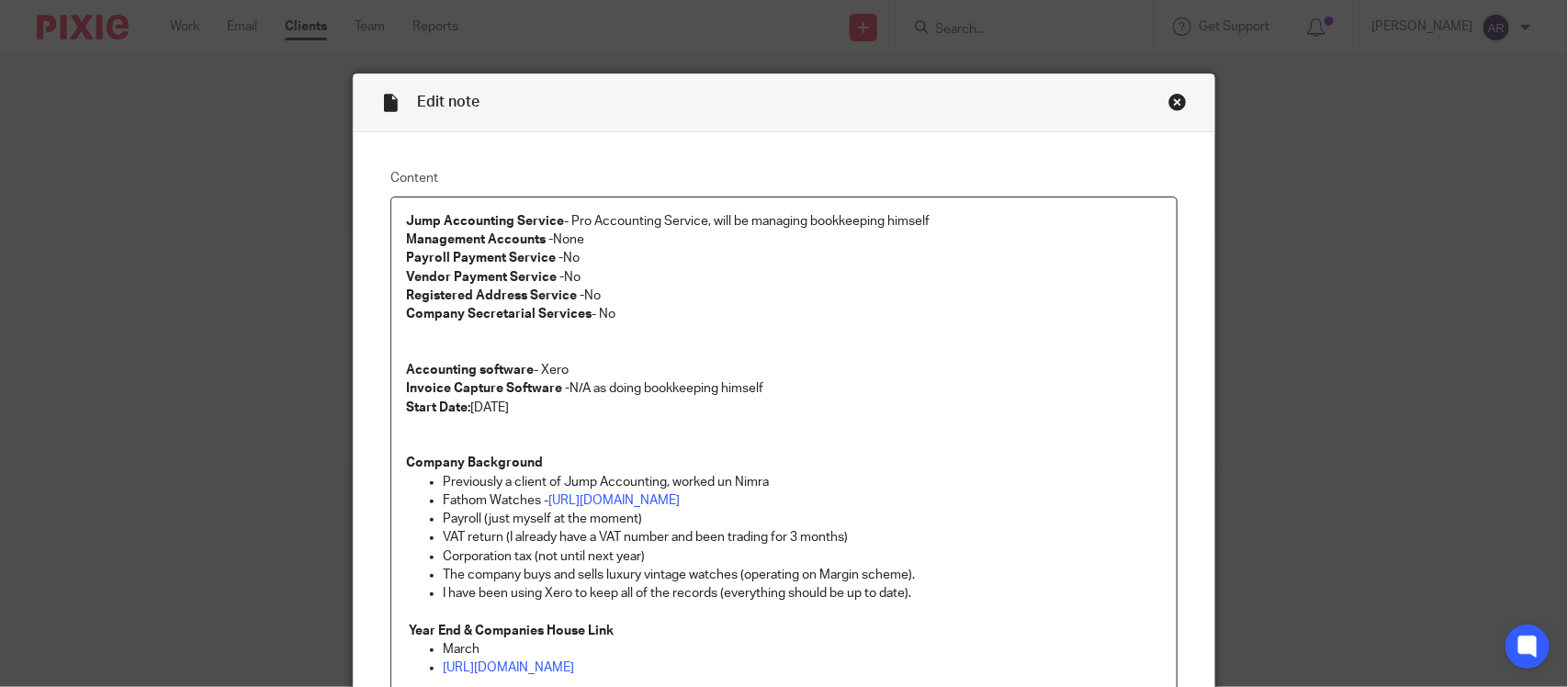
scroll to position [344, 0]
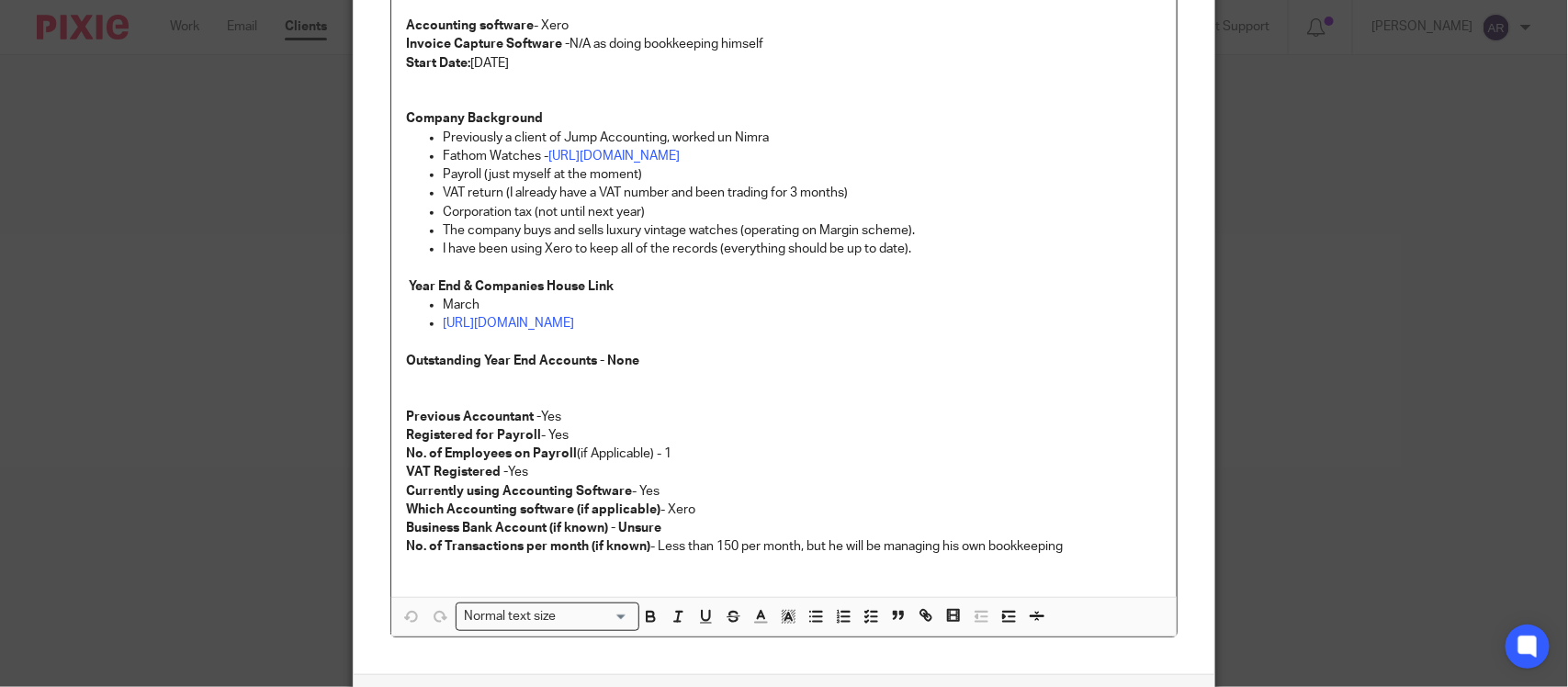
drag, startPoint x: 535, startPoint y: 488, endPoint x: 563, endPoint y: 488, distance: 28.0
click at [562, 444] on p "Registered for Payroll - Yes" at bounding box center [784, 434] width 755 height 18
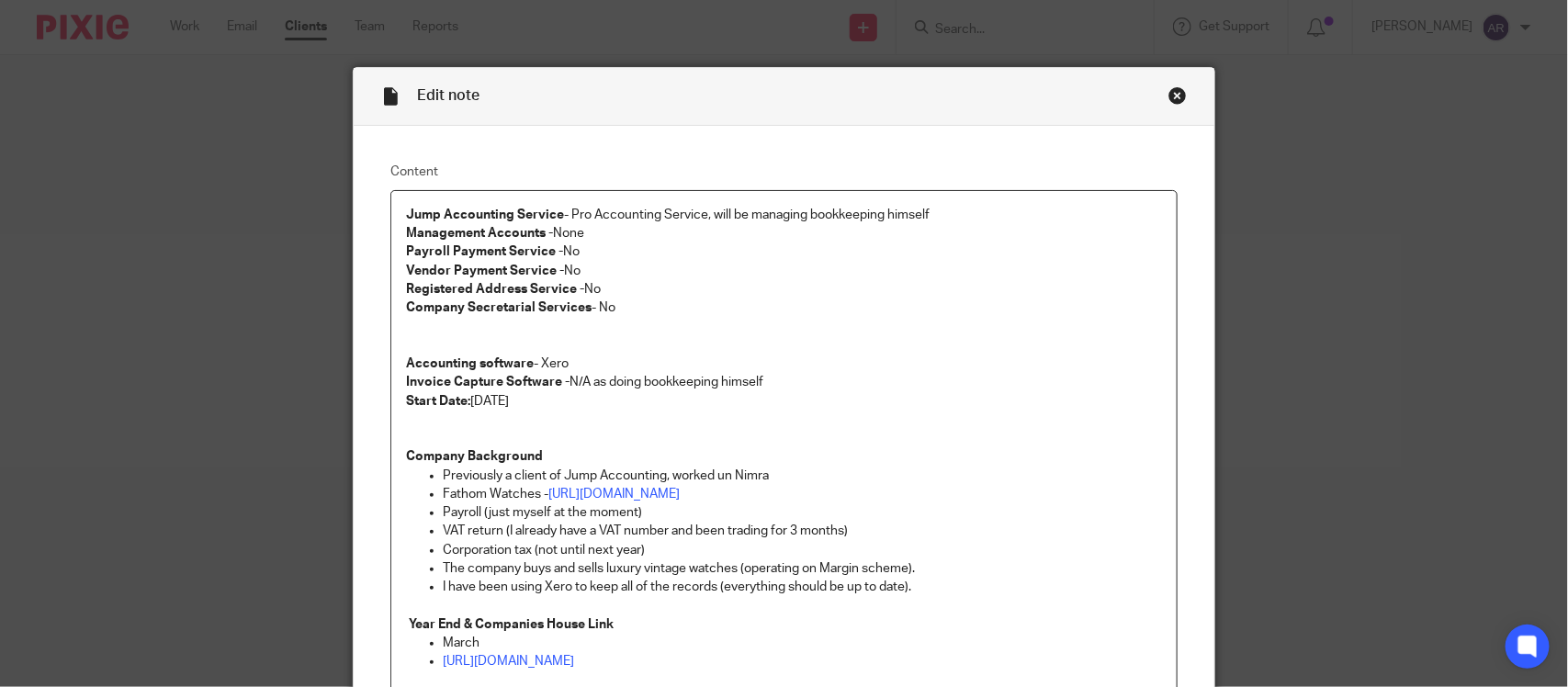
scroll to position [0, 0]
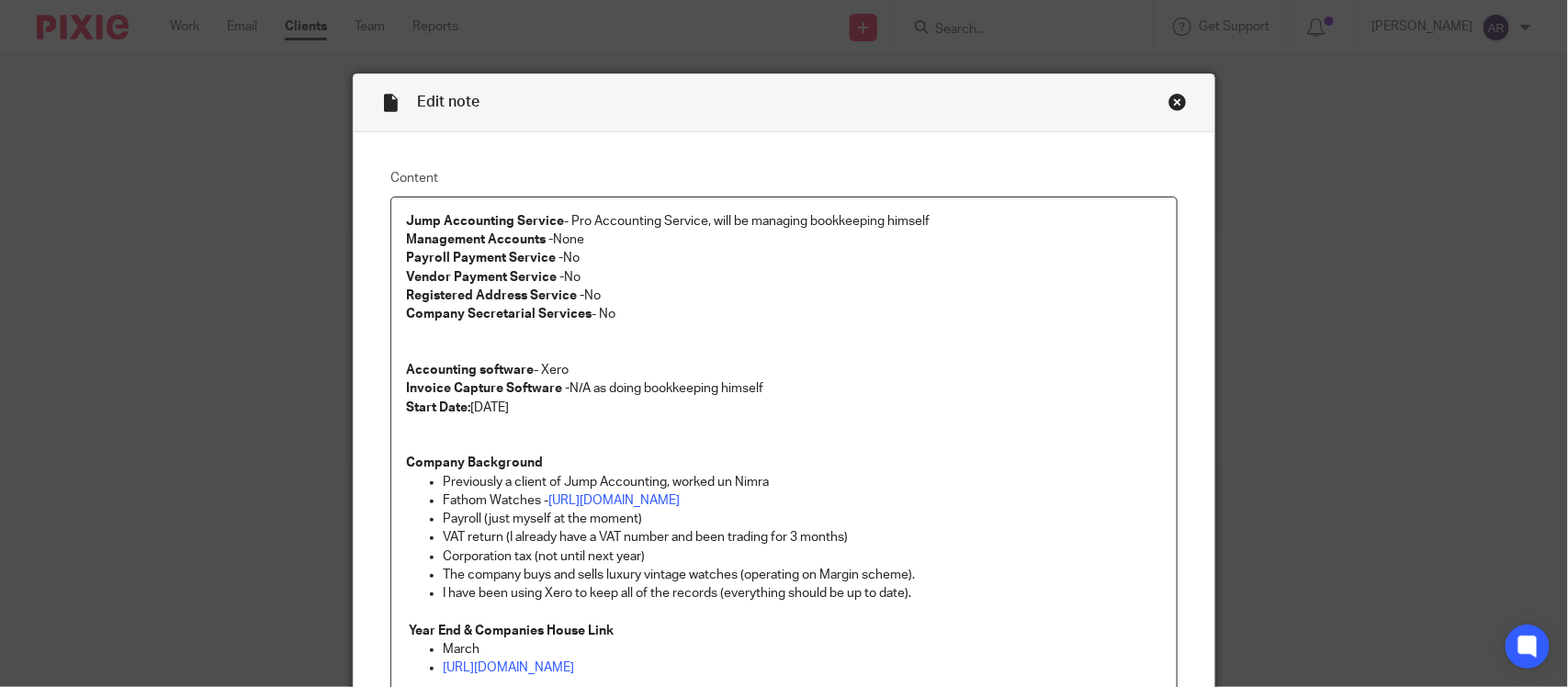
click at [1170, 102] on div "Close this dialog window" at bounding box center [1177, 101] width 18 height 18
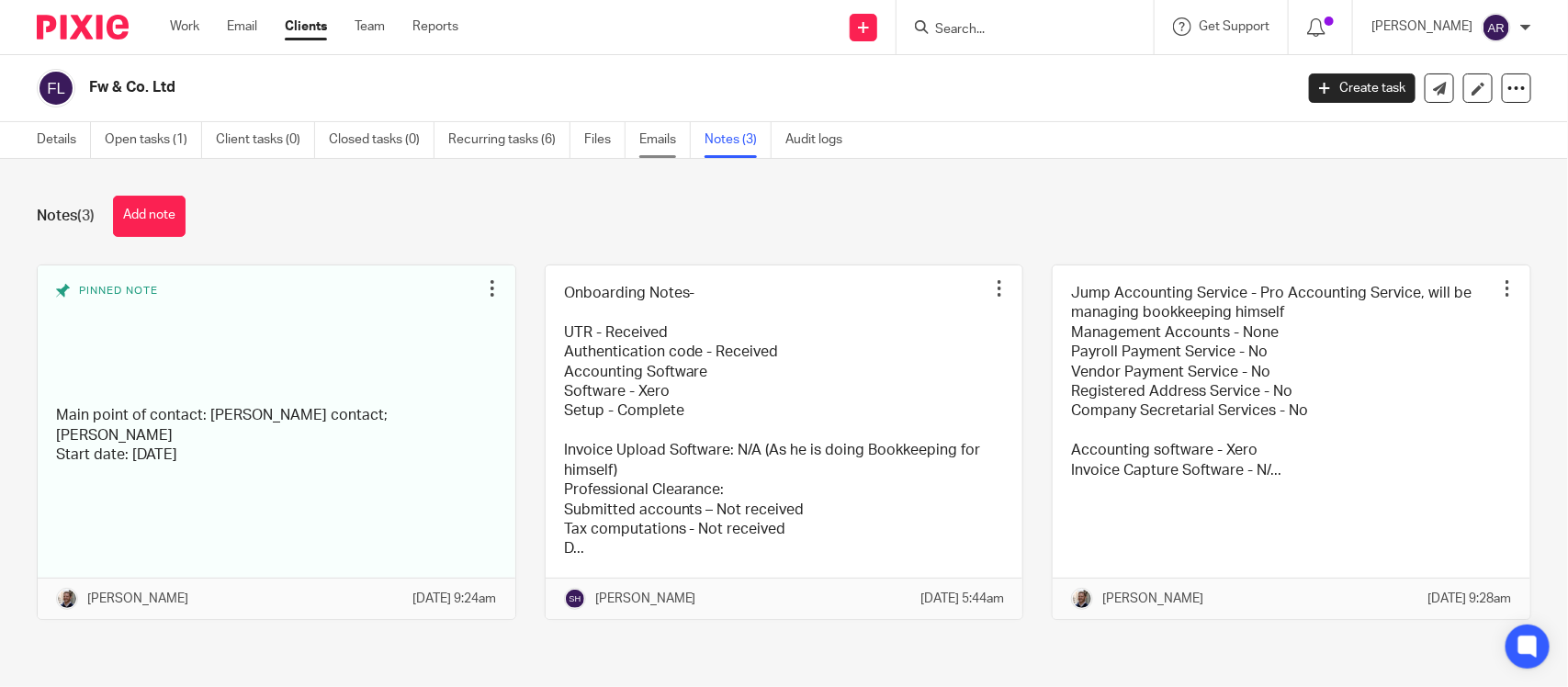
click at [645, 140] on link "Emails" at bounding box center [665, 140] width 52 height 36
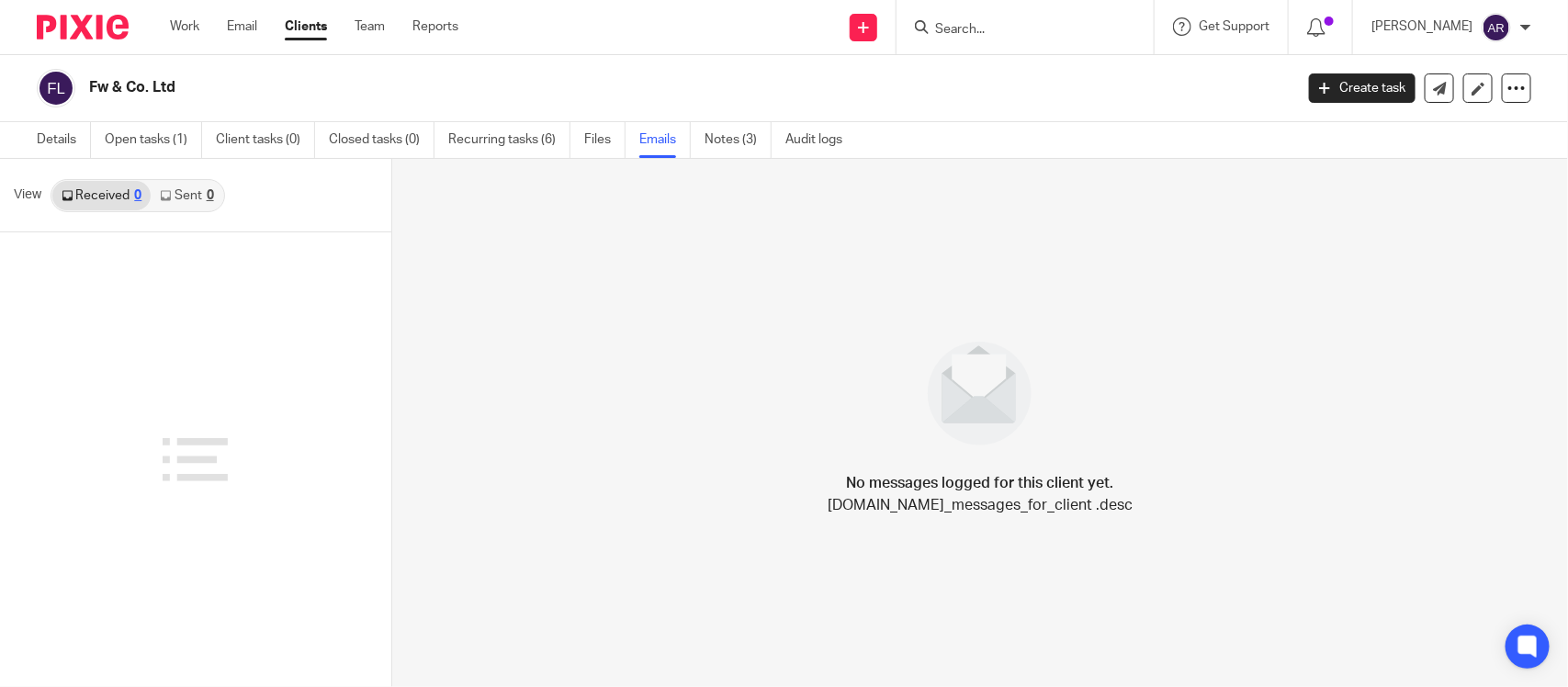
drag, startPoint x: 184, startPoint y: 217, endPoint x: 187, endPoint y: 226, distance: 9.5
click at [187, 226] on div "View Received 0 Sent 0" at bounding box center [195, 195] width 391 height 74
click at [190, 186] on link "Sent 0" at bounding box center [187, 195] width 72 height 29
click at [664, 152] on link "Emails" at bounding box center [665, 140] width 52 height 36
click at [607, 337] on div "No messages logged for this client yet. [DOMAIN_NAME]_messages_for_client .desc" at bounding box center [979, 422] width 1175 height 528
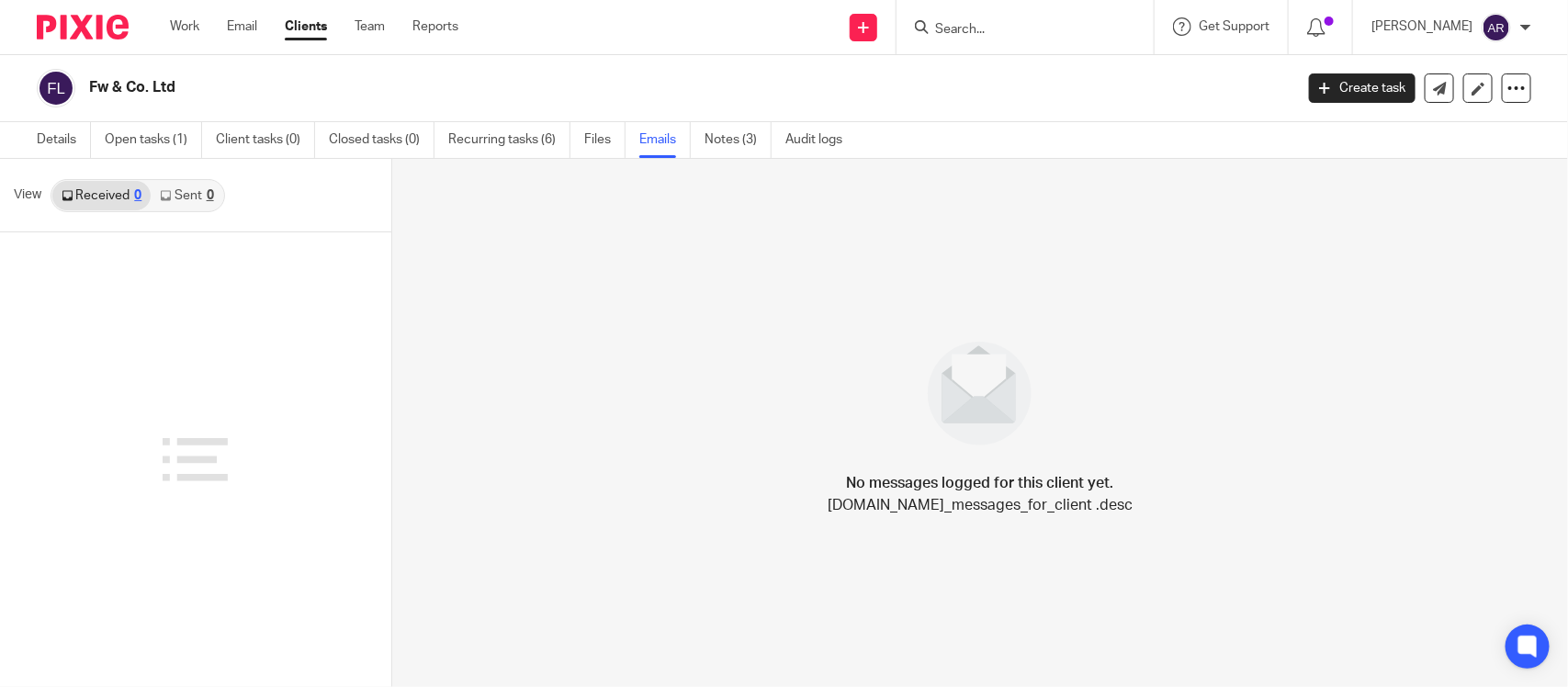
click at [269, 208] on div "View Received 0 Sent 0" at bounding box center [195, 195] width 391 height 74
click at [312, 194] on div "View Received 0 Sent 0" at bounding box center [195, 195] width 391 height 74
click at [751, 148] on link "Notes (3)" at bounding box center [738, 140] width 67 height 36
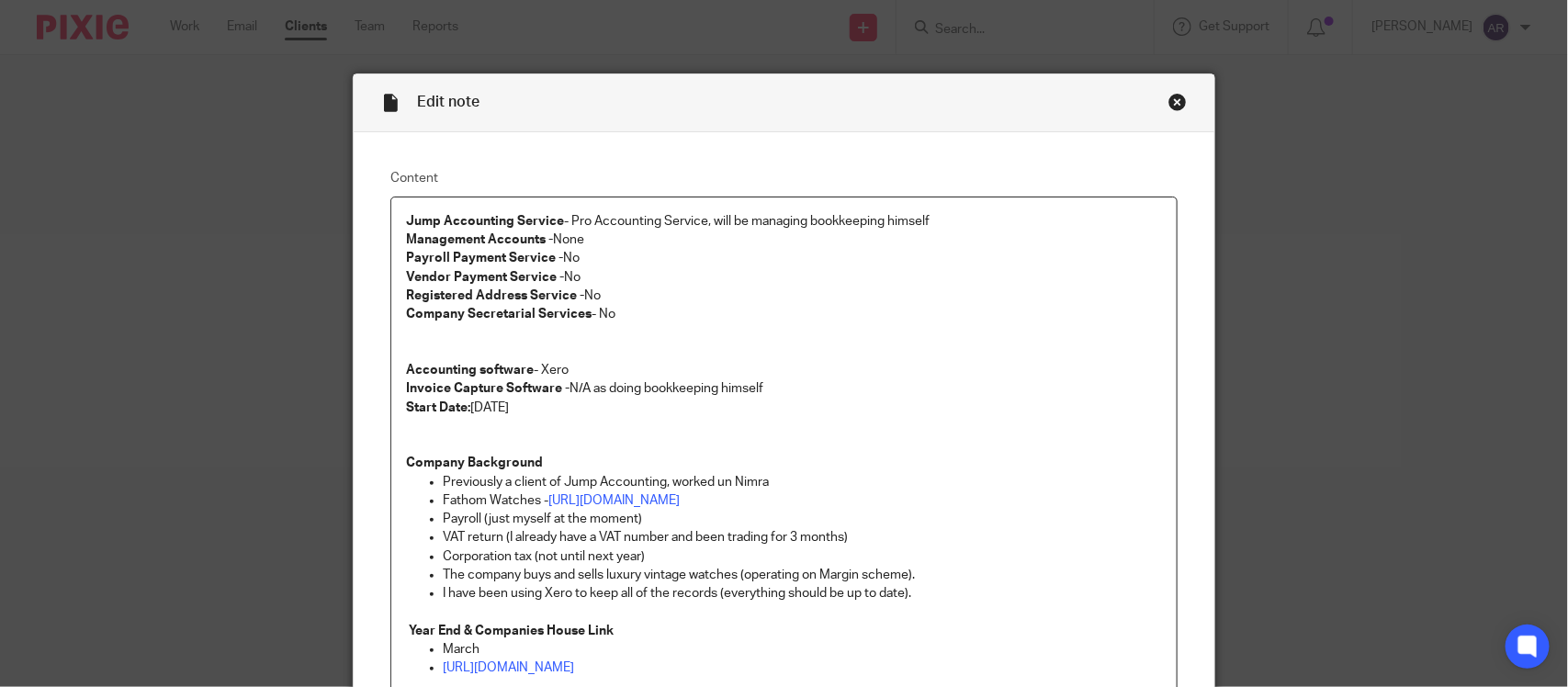
click at [1168, 108] on div "Close this dialog window" at bounding box center [1177, 101] width 18 height 18
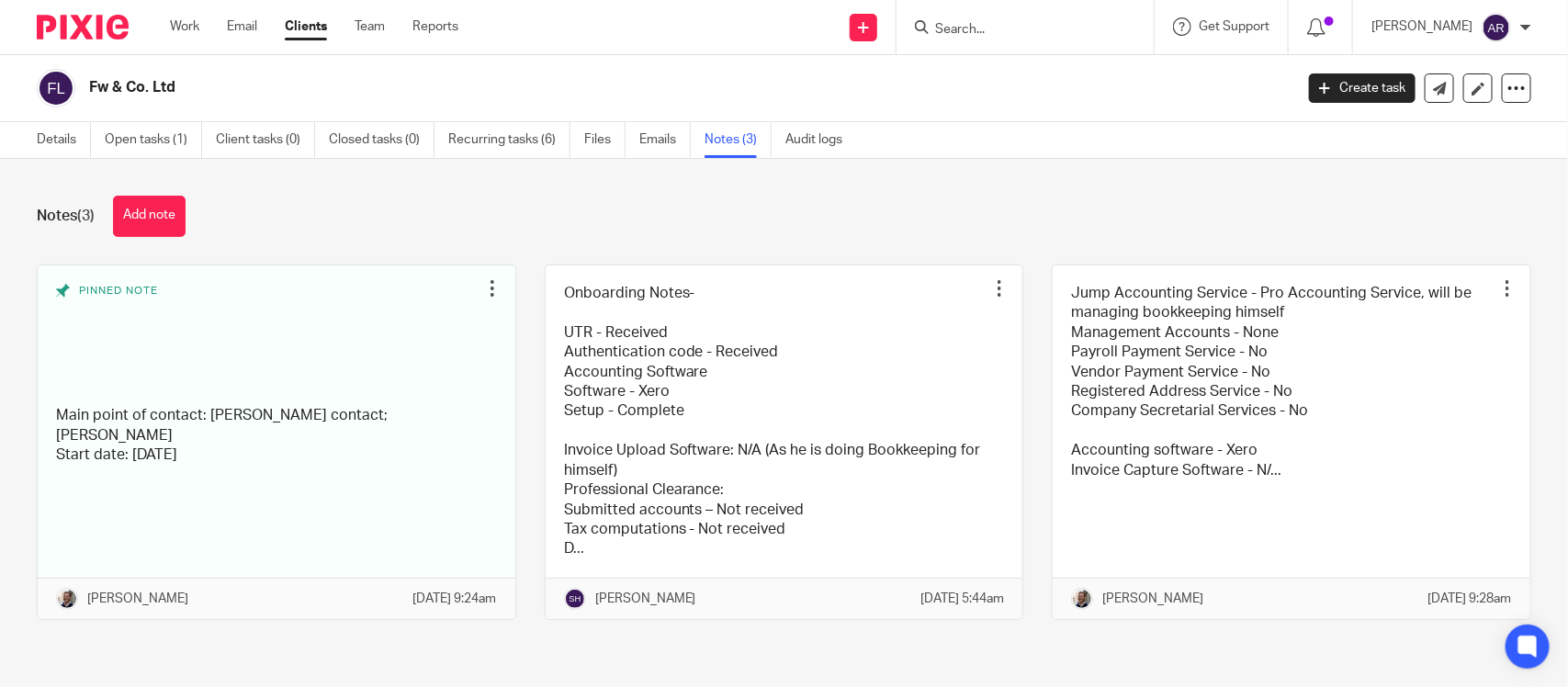
click at [168, 85] on h2 "Fw & Co. Ltd" at bounding box center [566, 87] width 954 height 19
click at [168, 84] on h2 "Fw & Co. Ltd" at bounding box center [566, 87] width 954 height 19
copy main "Fw & Co. Ltd Create task Update from Companies House Export data Merge Archive …"
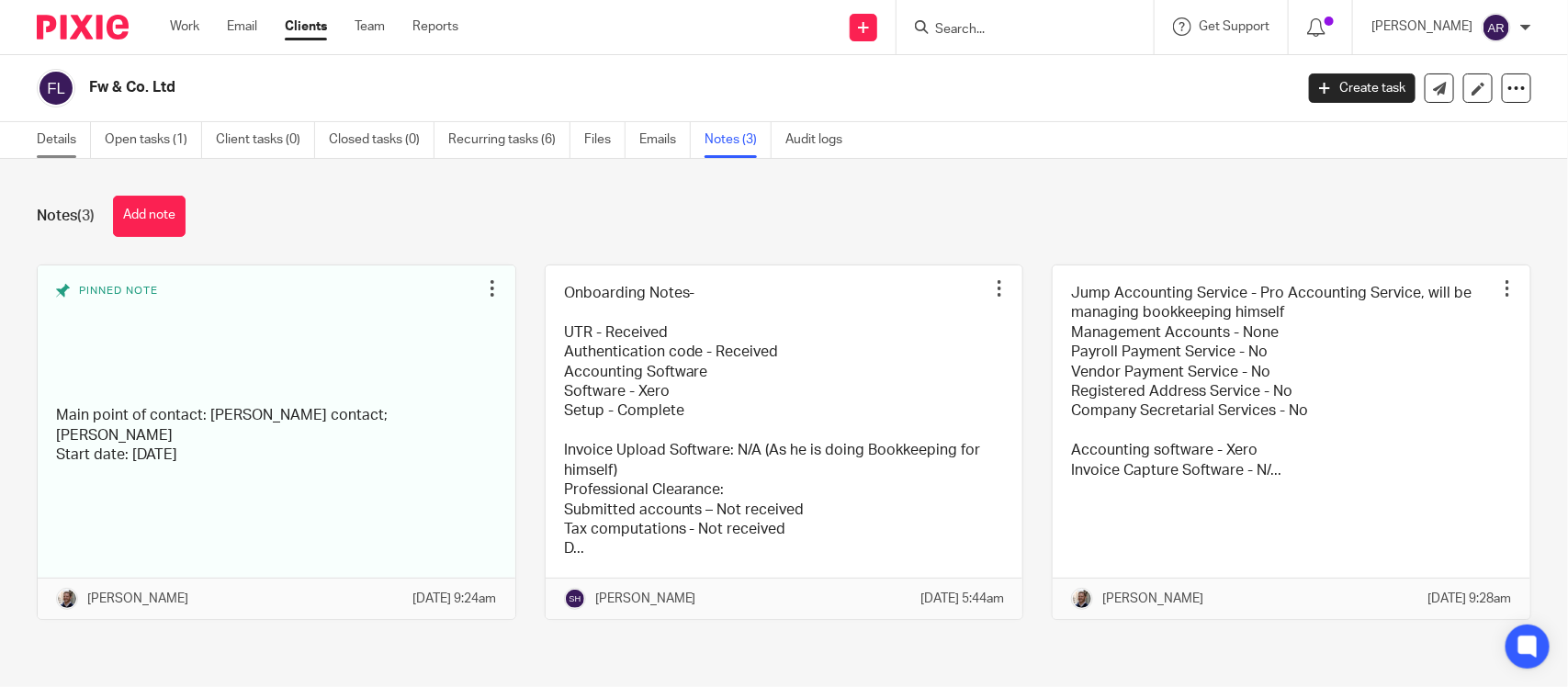
click at [57, 141] on link "Details" at bounding box center [64, 140] width 54 height 36
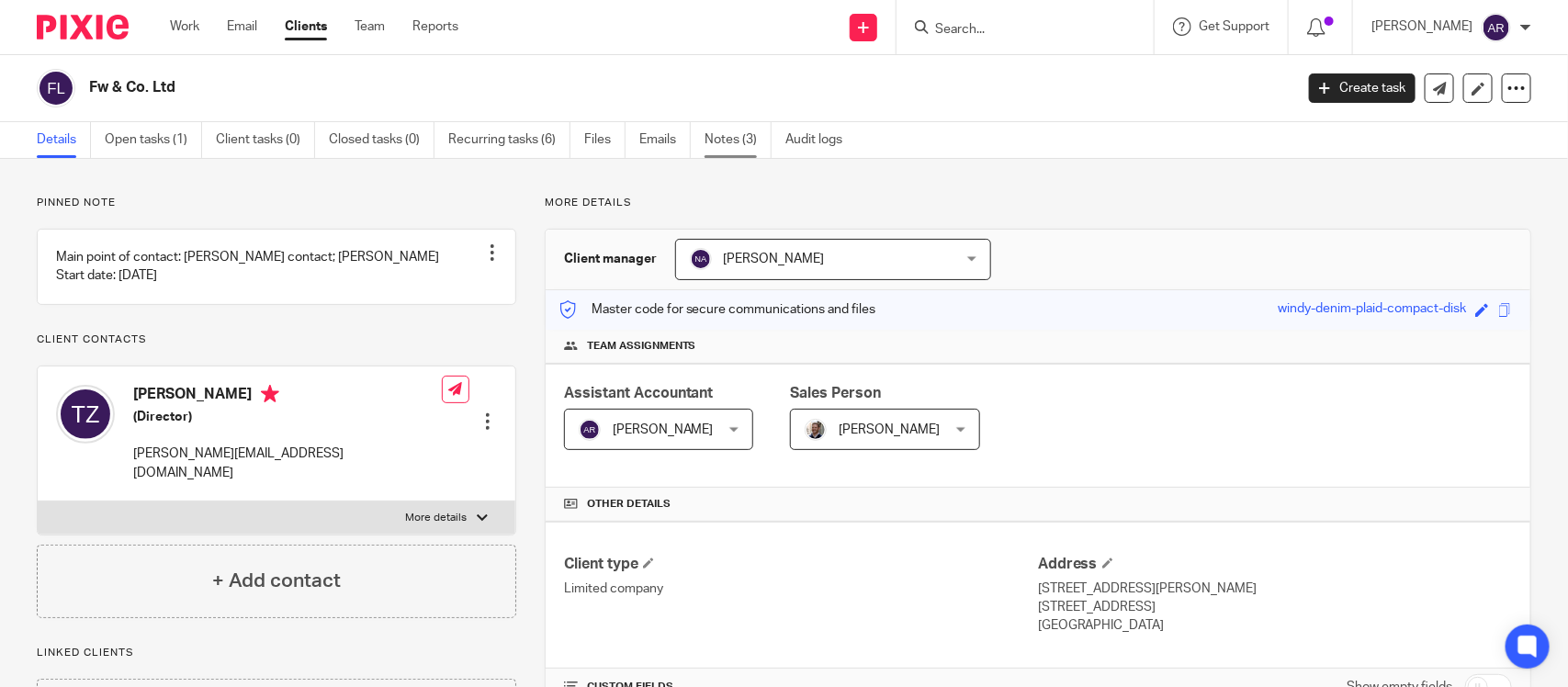
click at [730, 140] on link "Notes (3)" at bounding box center [738, 140] width 67 height 36
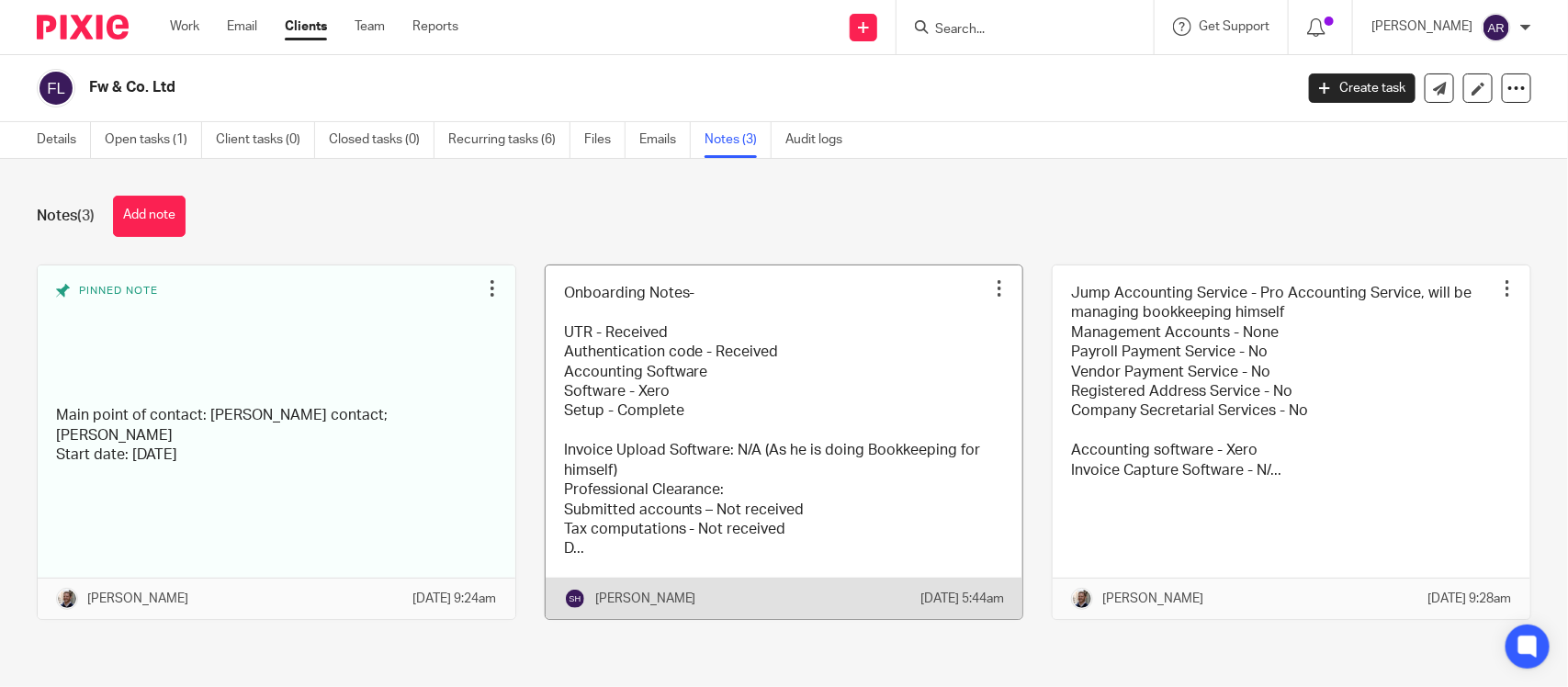
click at [796, 407] on link at bounding box center [784, 442] width 477 height 354
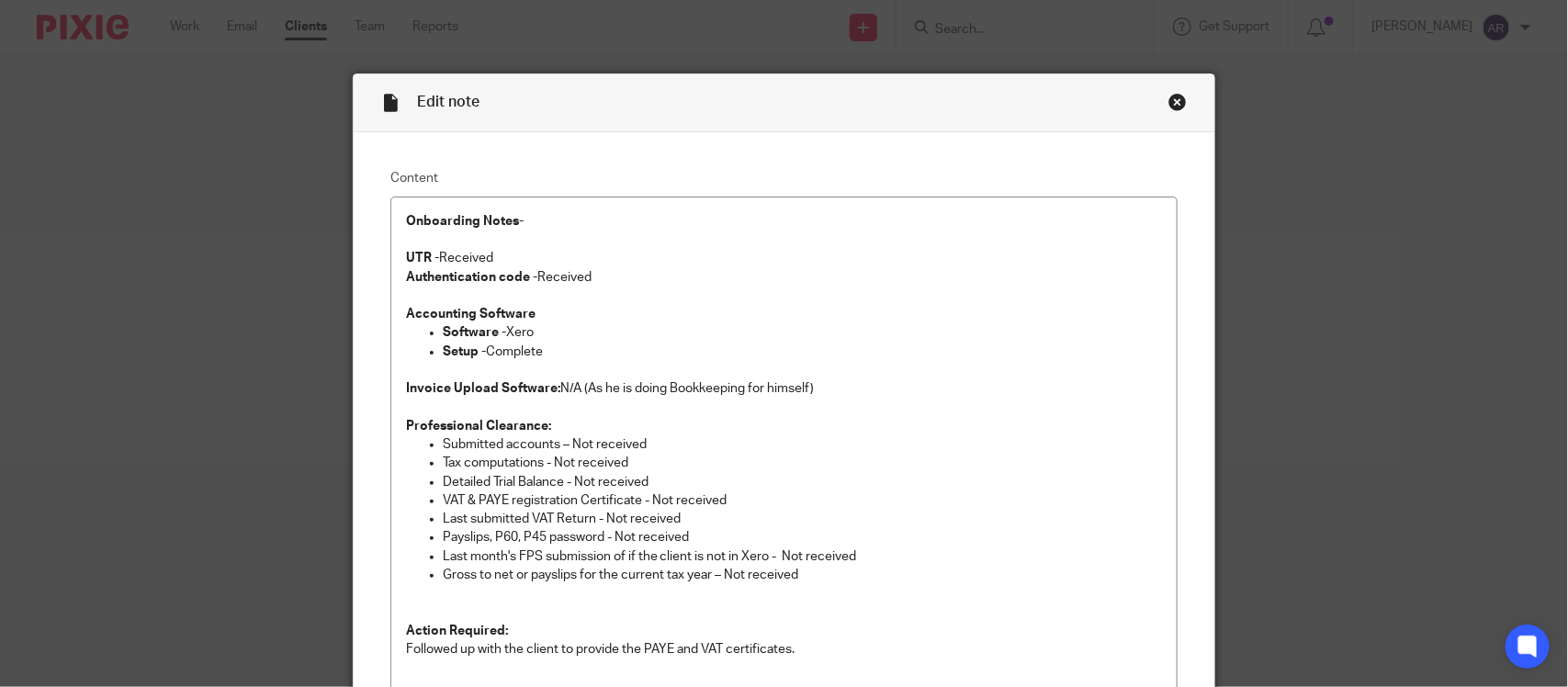
click at [1171, 102] on div "Close this dialog window" at bounding box center [1177, 101] width 18 height 18
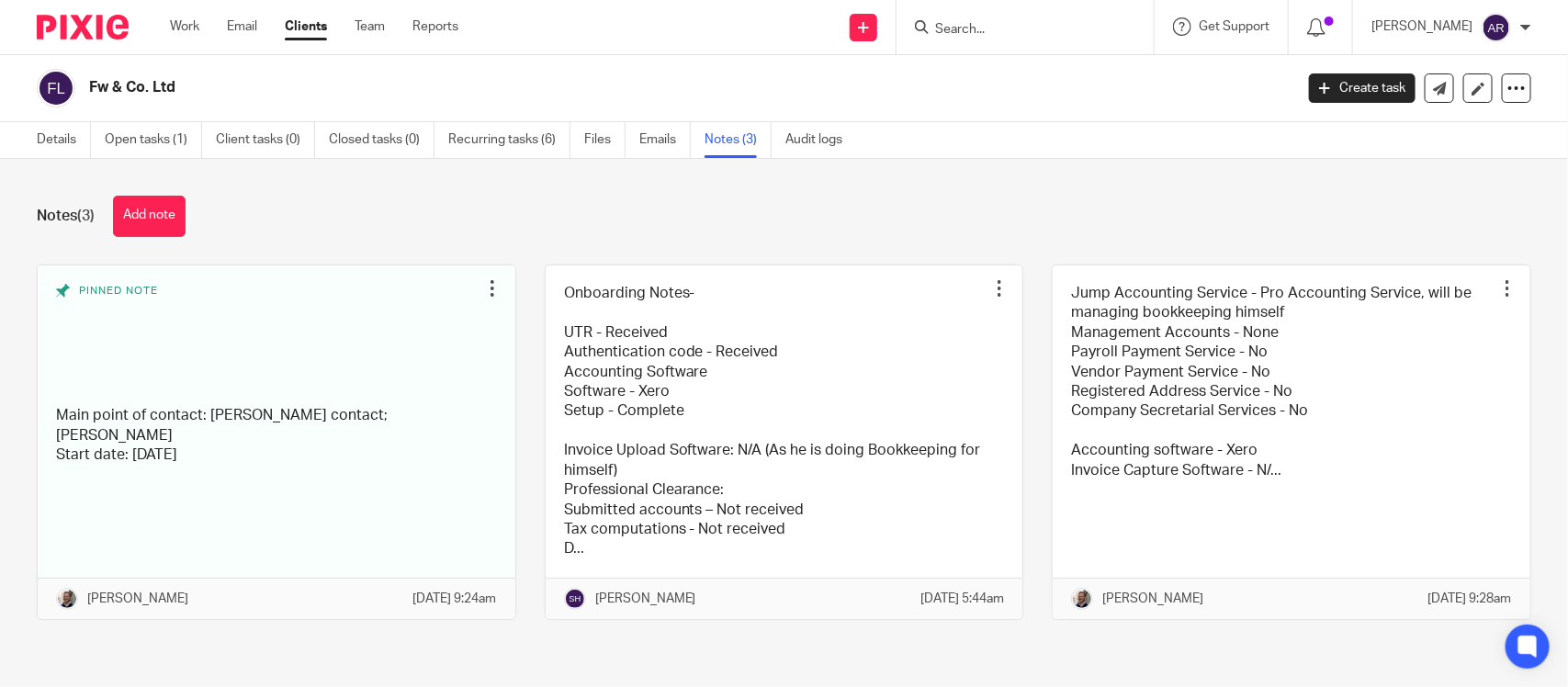
scroll to position [17, 0]
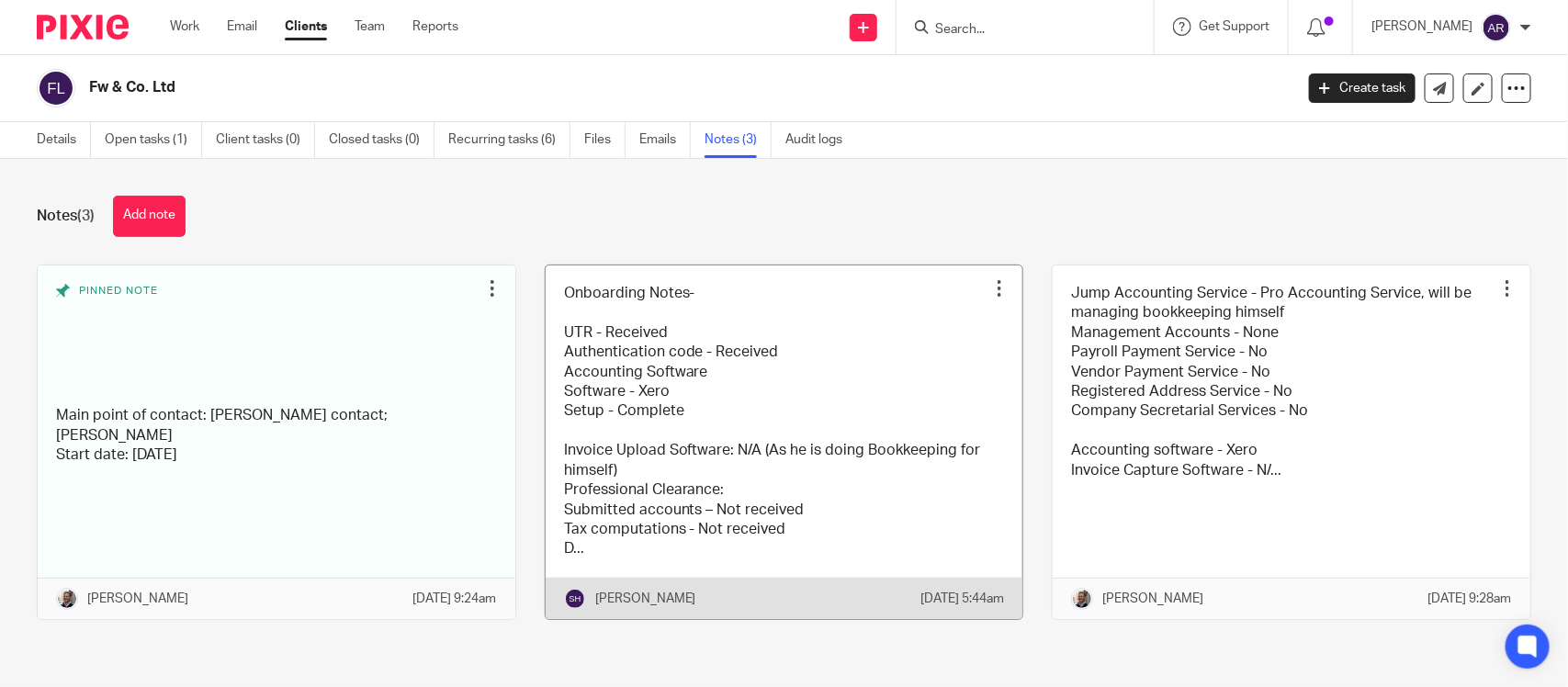
click at [731, 466] on link at bounding box center [784, 442] width 477 height 354
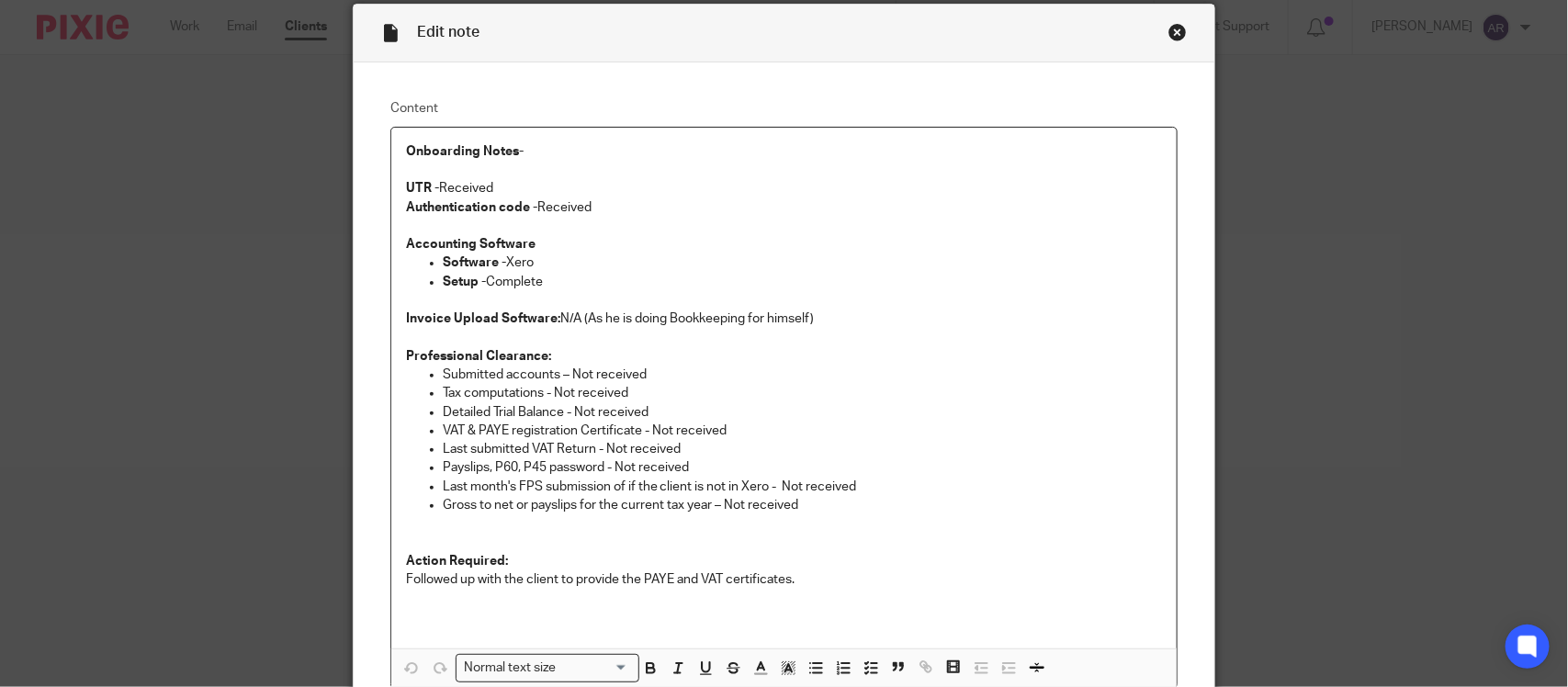
scroll to position [69, 0]
click at [1168, 29] on div "Close this dialog window" at bounding box center [1177, 33] width 18 height 18
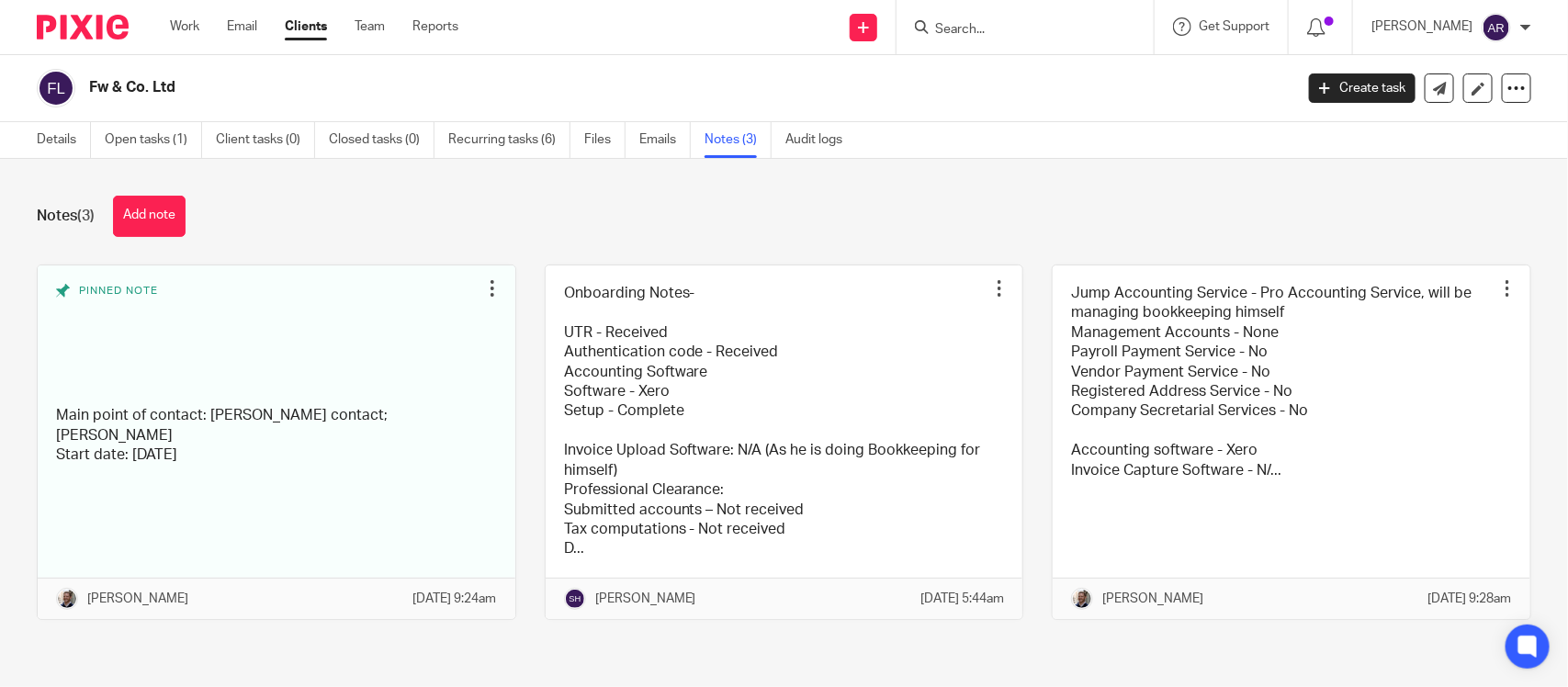
click at [933, 28] on input "Search" at bounding box center [1016, 30] width 165 height 17
type input "tcs"
click at [938, 78] on link at bounding box center [1032, 72] width 227 height 27
